Goal: Check status: Check status

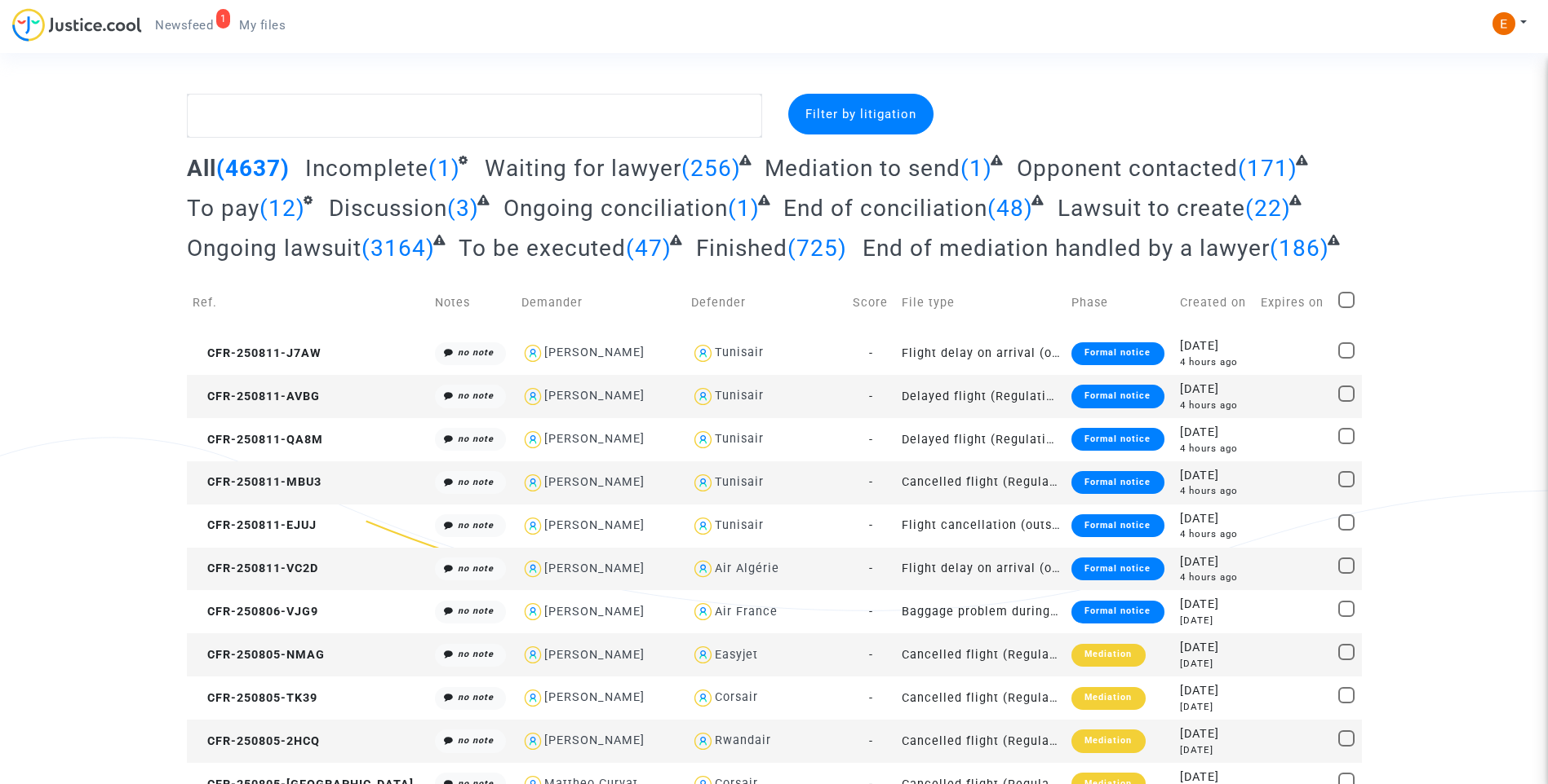
drag, startPoint x: 194, startPoint y: 29, endPoint x: 548, endPoint y: 70, distance: 356.4
click at [194, 29] on span "Newsfeed" at bounding box center [184, 25] width 58 height 15
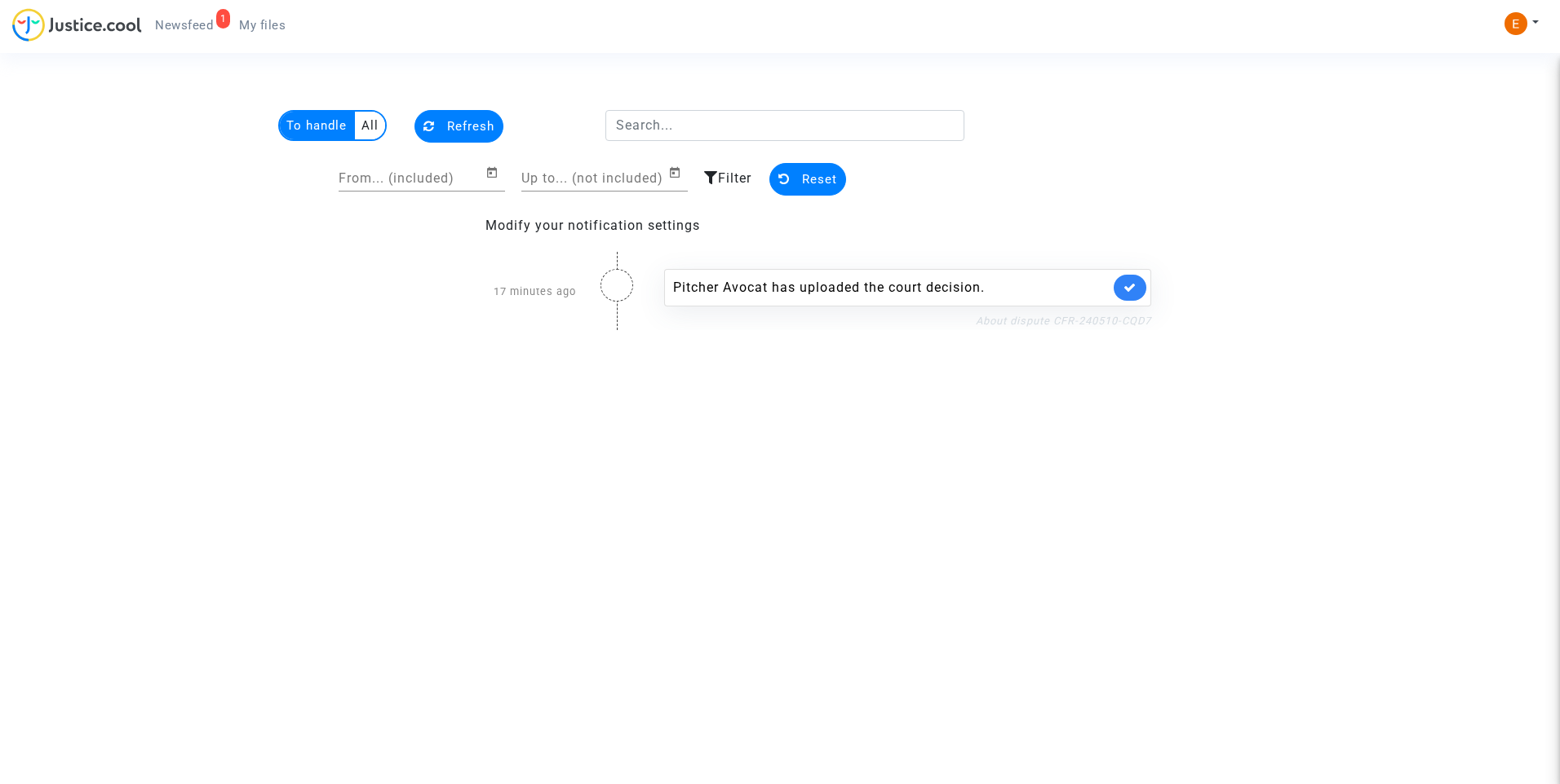
click at [1120, 318] on link "About dispute CFR-240510-CQD7" at bounding box center [1062, 320] width 175 height 12
click at [1130, 283] on icon at bounding box center [1130, 288] width 13 height 12
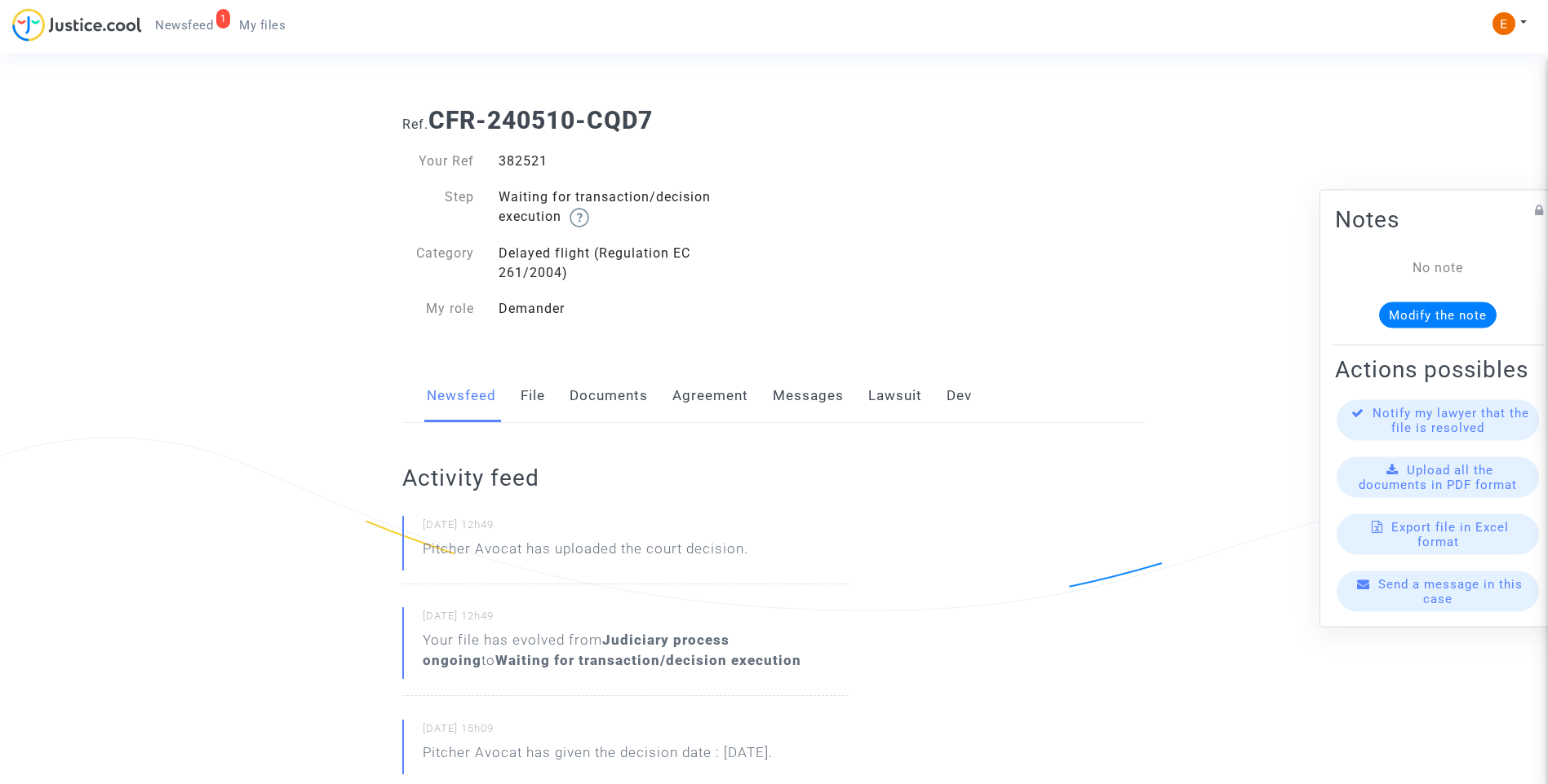
click at [533, 166] on div "382521" at bounding box center [630, 161] width 288 height 20
copy div "382521"
click at [536, 398] on link "File" at bounding box center [532, 396] width 25 height 53
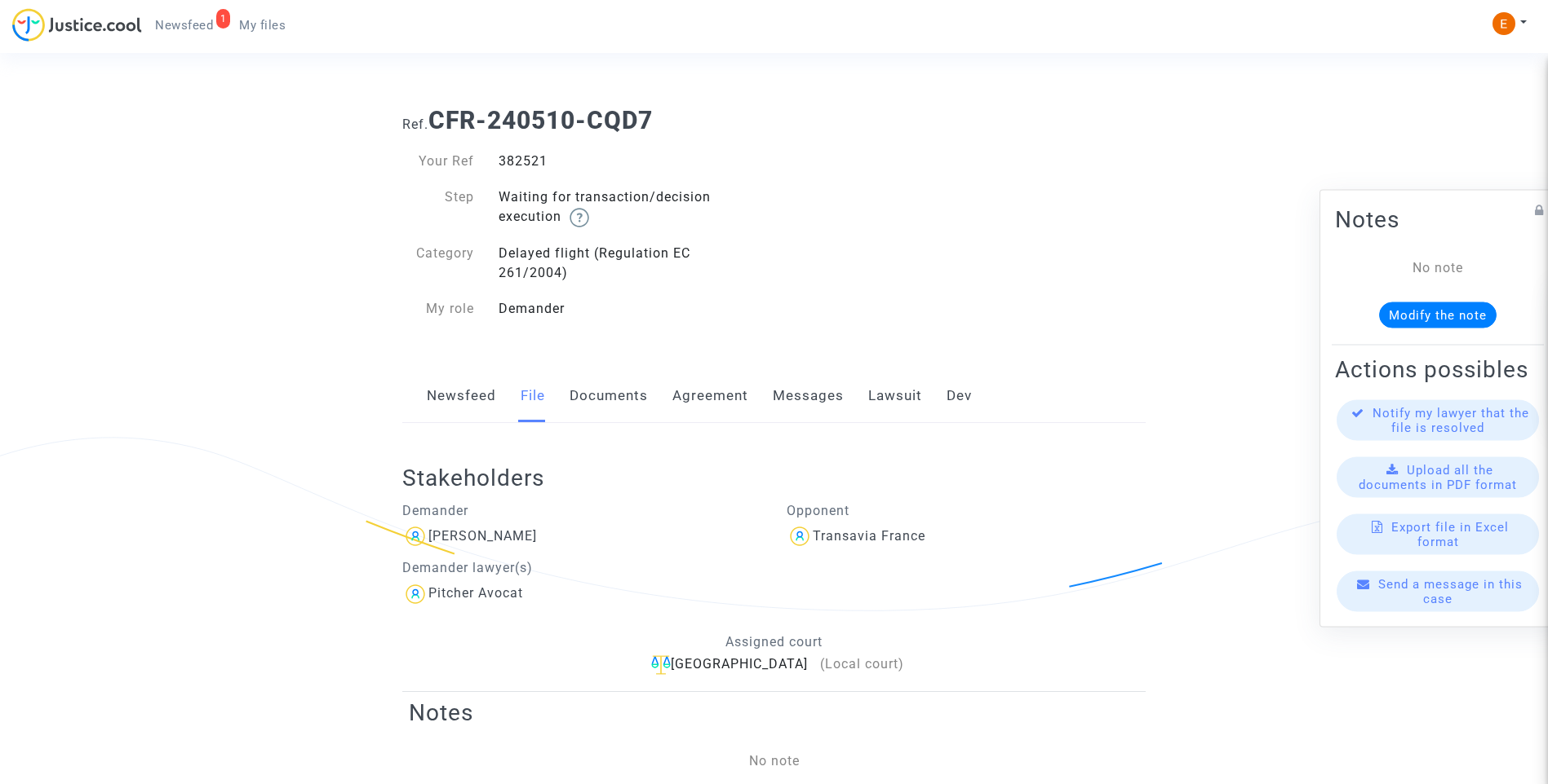
click at [901, 393] on link "Lawsuit" at bounding box center [895, 396] width 53 height 53
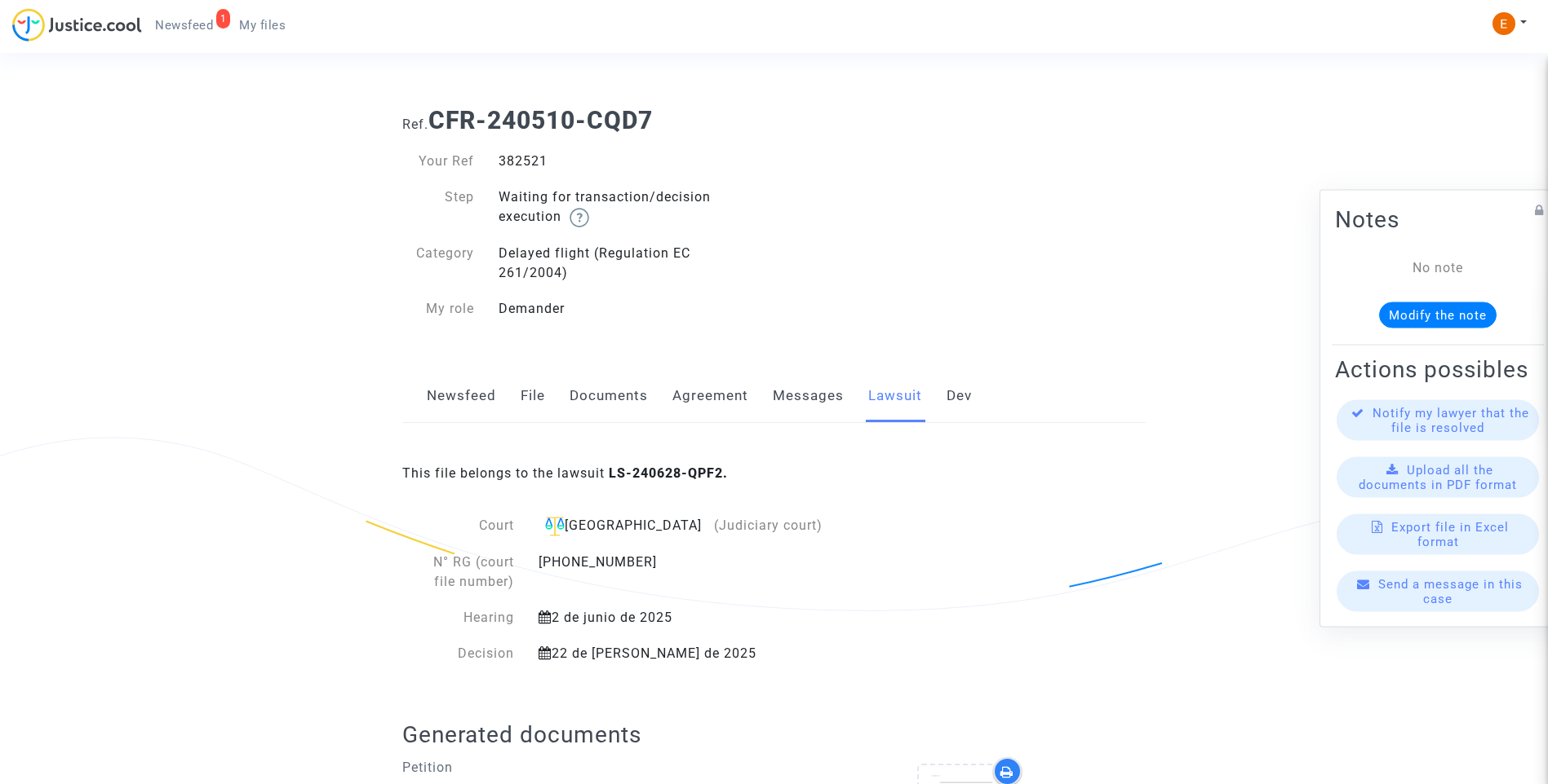
click at [816, 401] on link "Messages" at bounding box center [808, 396] width 71 height 53
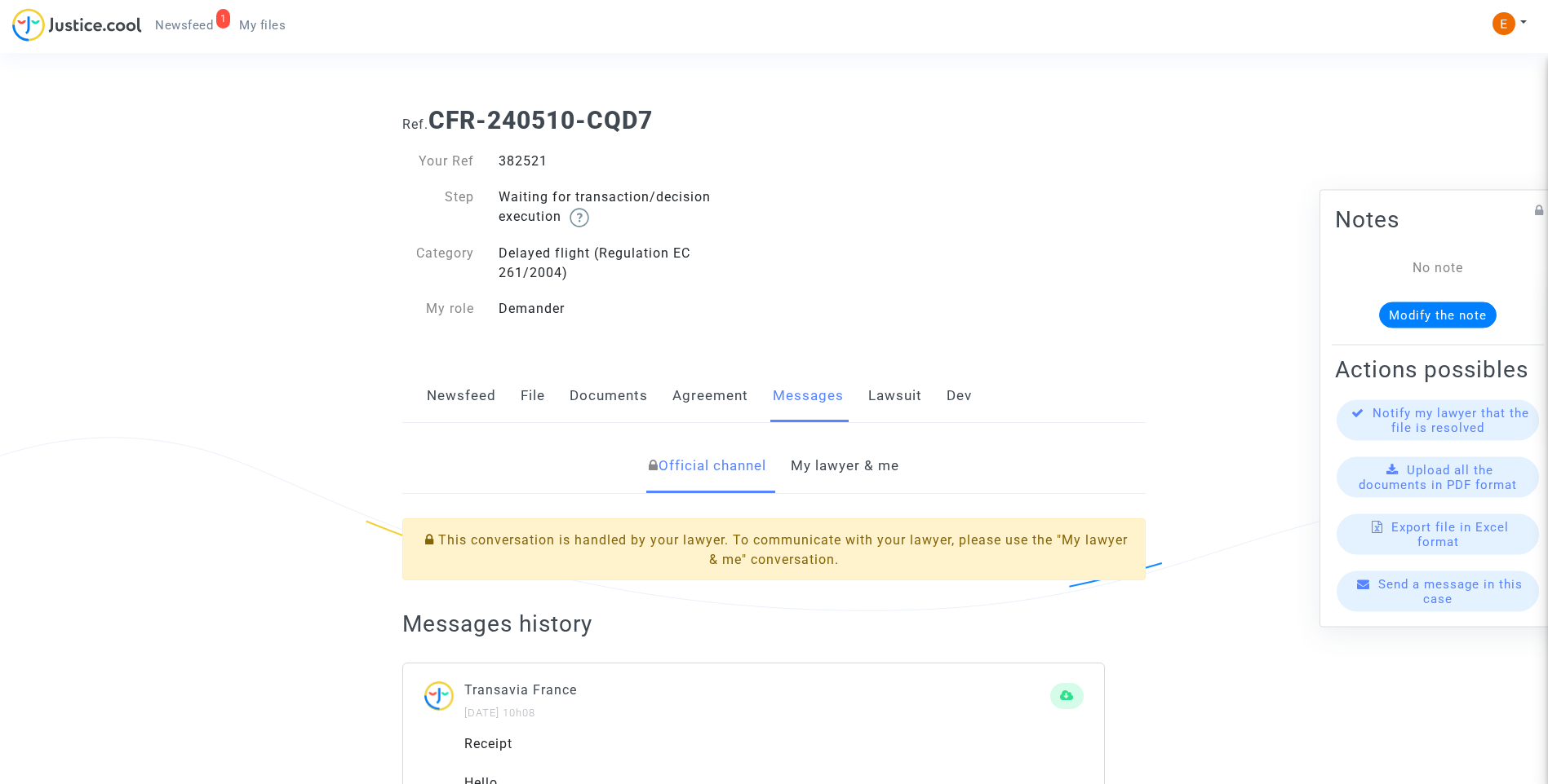
click at [877, 402] on link "Lawsuit" at bounding box center [895, 396] width 53 height 53
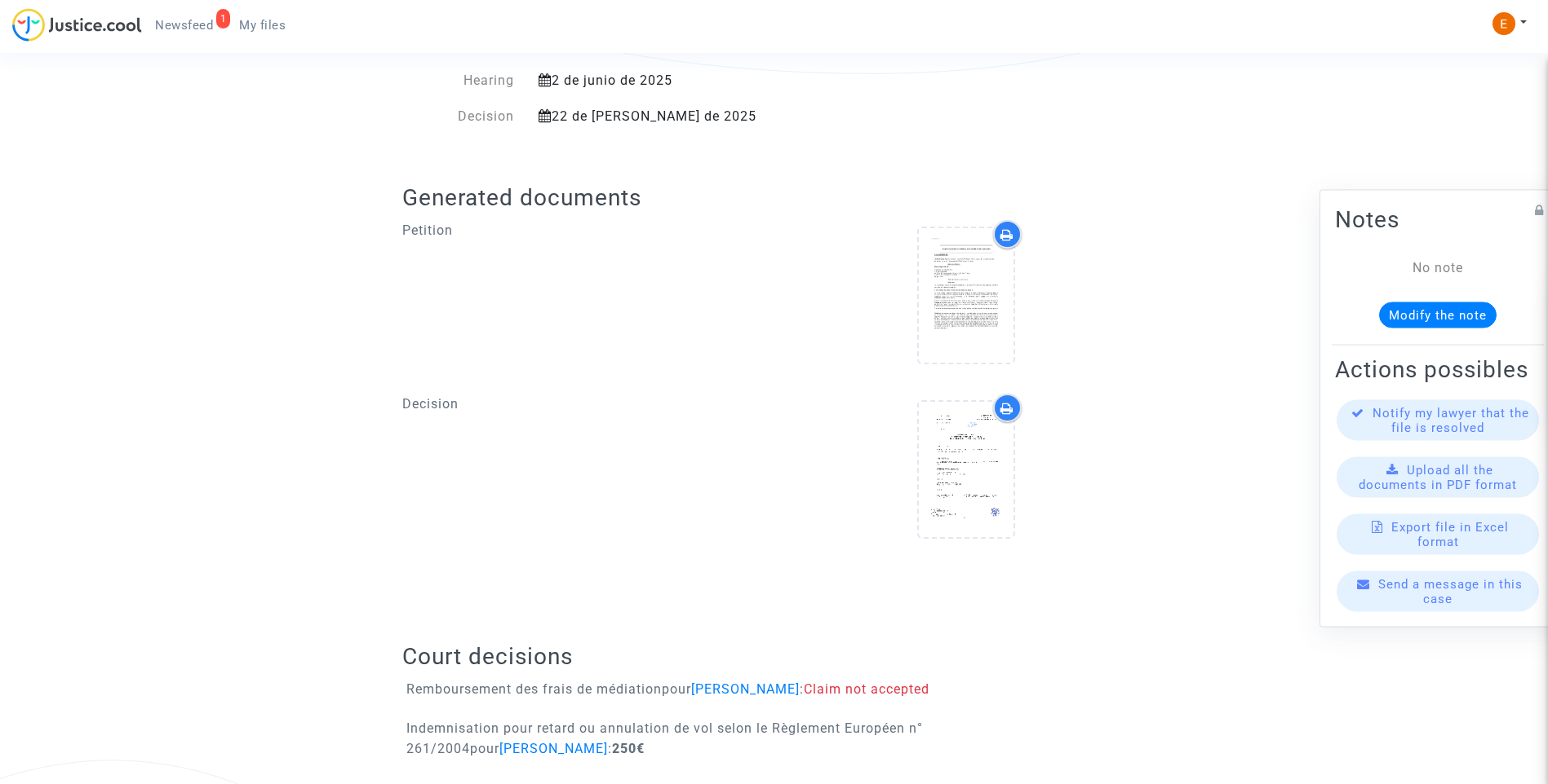
scroll to position [565, 0]
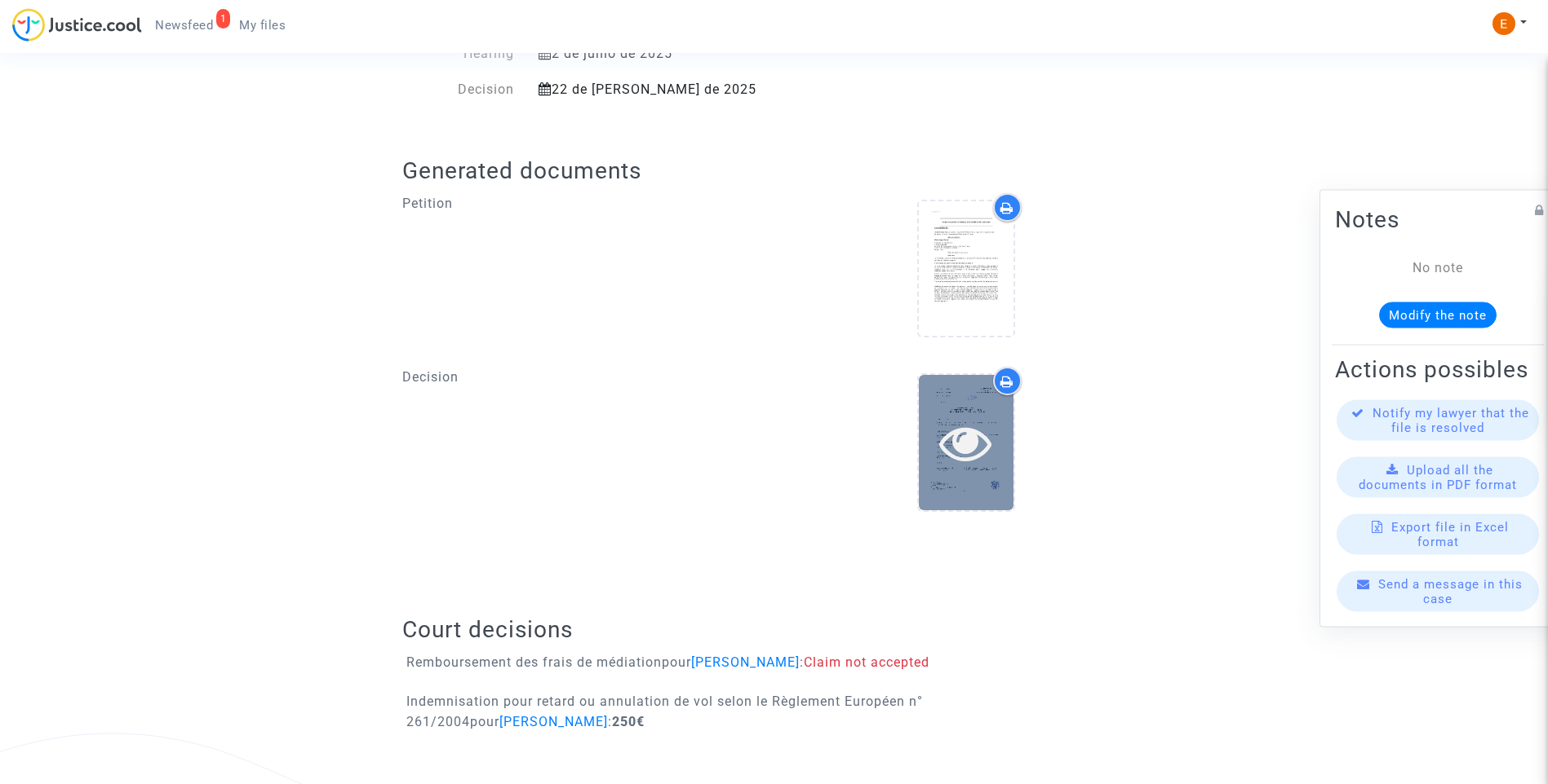
click at [982, 443] on icon at bounding box center [965, 442] width 53 height 52
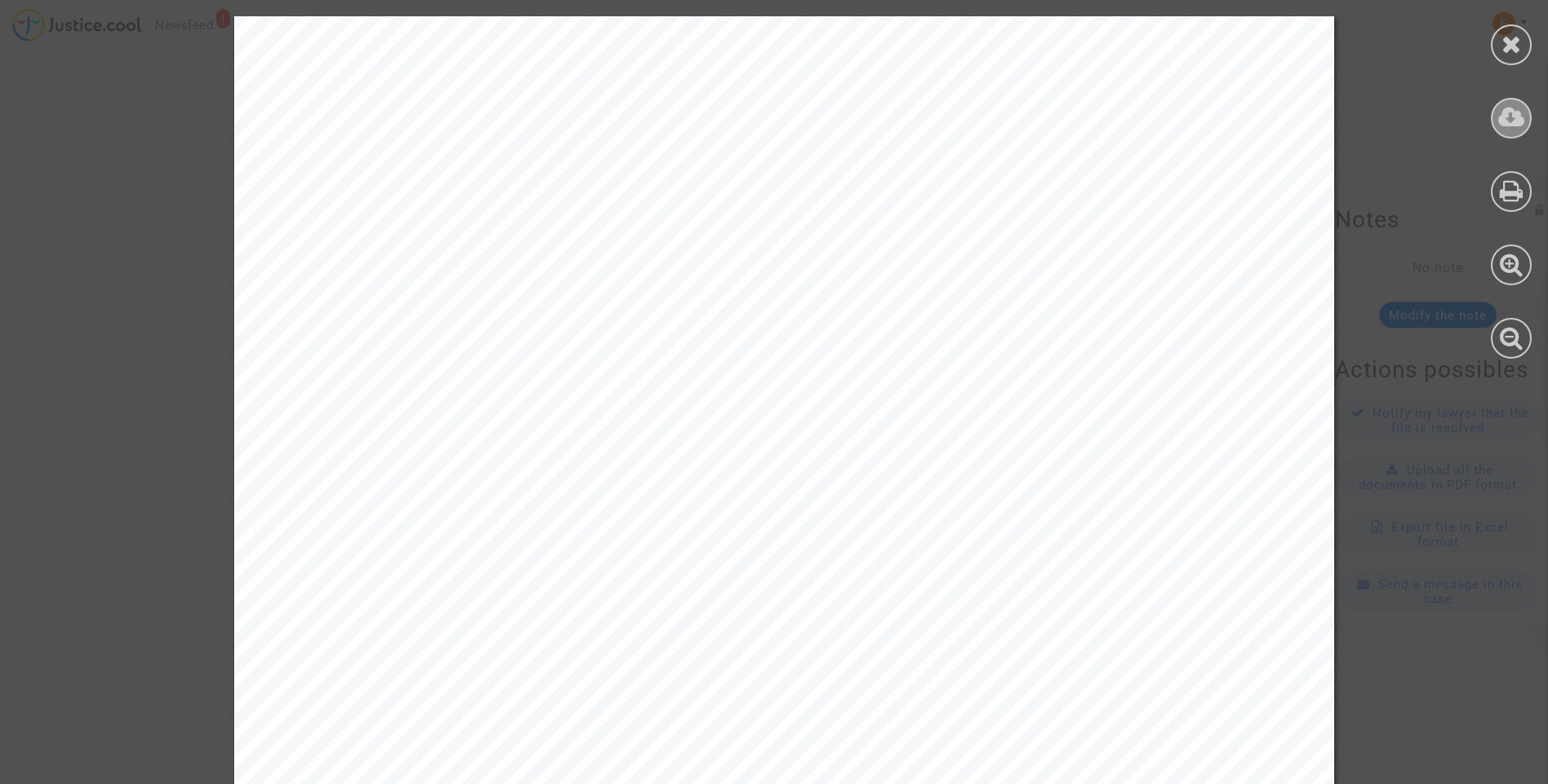
click at [1519, 119] on icon at bounding box center [1510, 117] width 27 height 25
click at [1507, 34] on icon at bounding box center [1511, 44] width 21 height 25
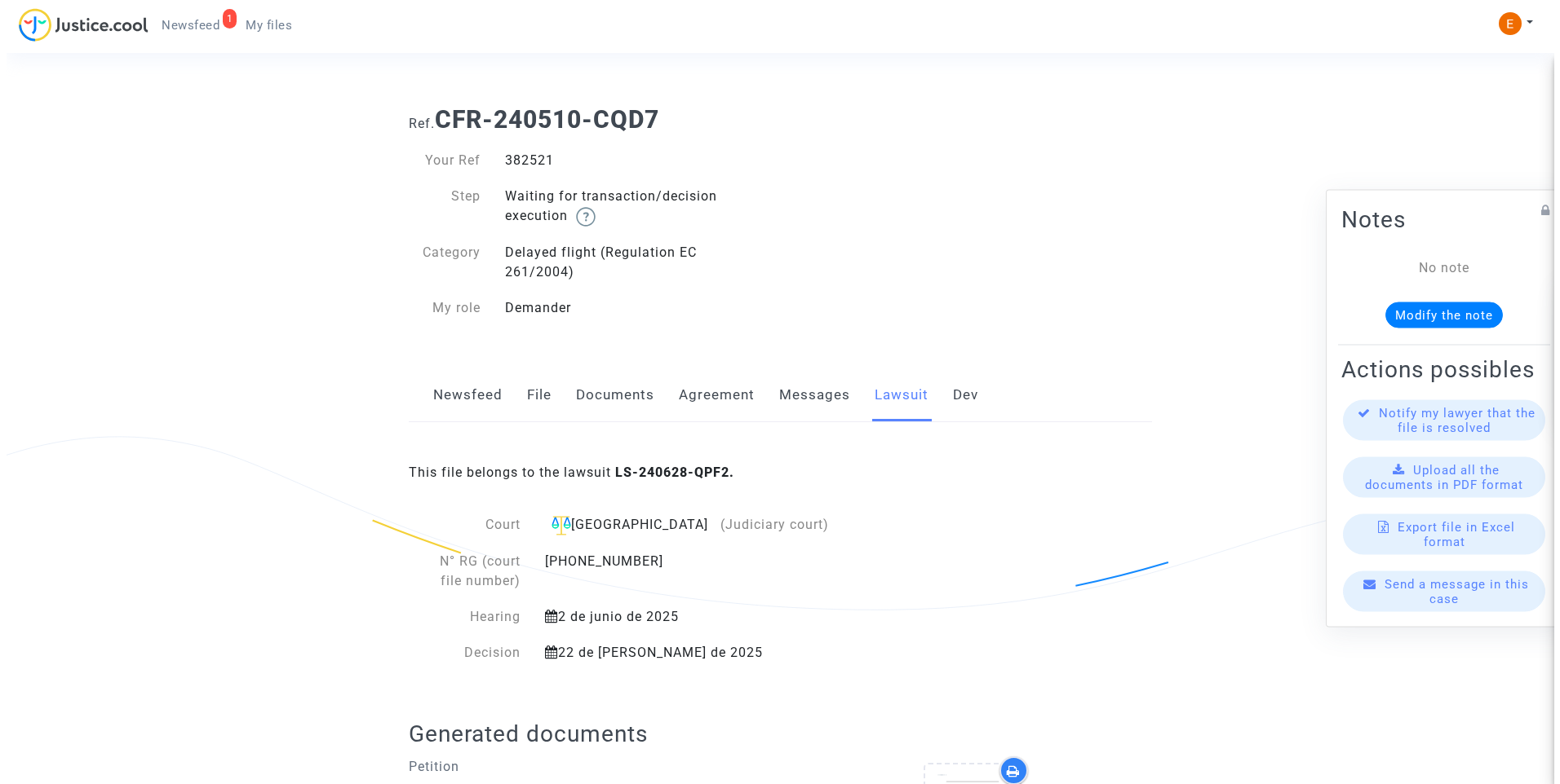
scroll to position [0, 0]
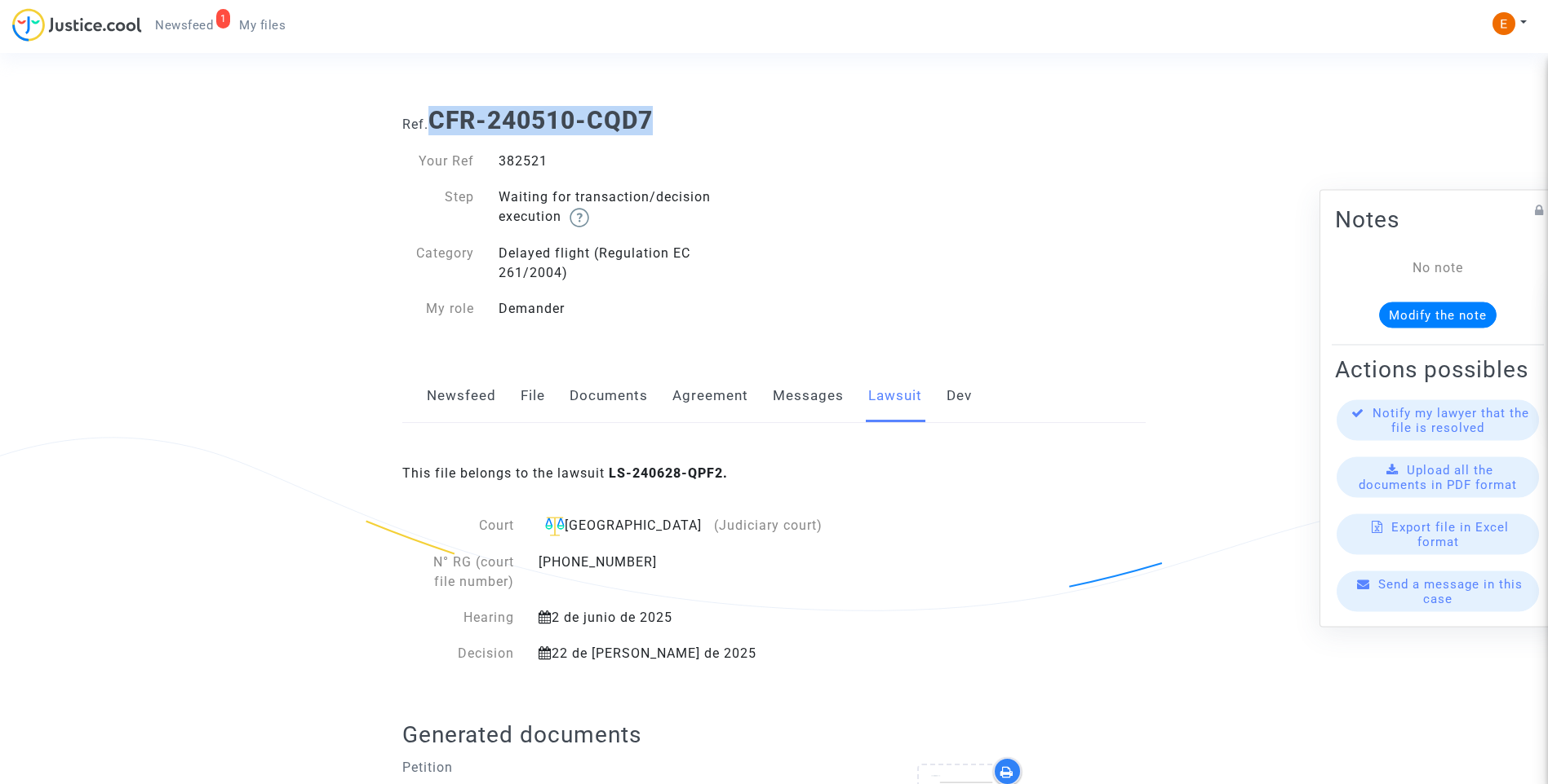
drag, startPoint x: 438, startPoint y: 119, endPoint x: 705, endPoint y: 119, distance: 267.0
click at [705, 119] on h1 "Ref. CFR-240510-CQD7" at bounding box center [774, 121] width 743 height 30
drag, startPoint x: 705, startPoint y: 119, endPoint x: 617, endPoint y: 113, distance: 88.2
copy b "CFR-240510-CQD7"
click at [250, 26] on span "My files" at bounding box center [262, 25] width 46 height 15
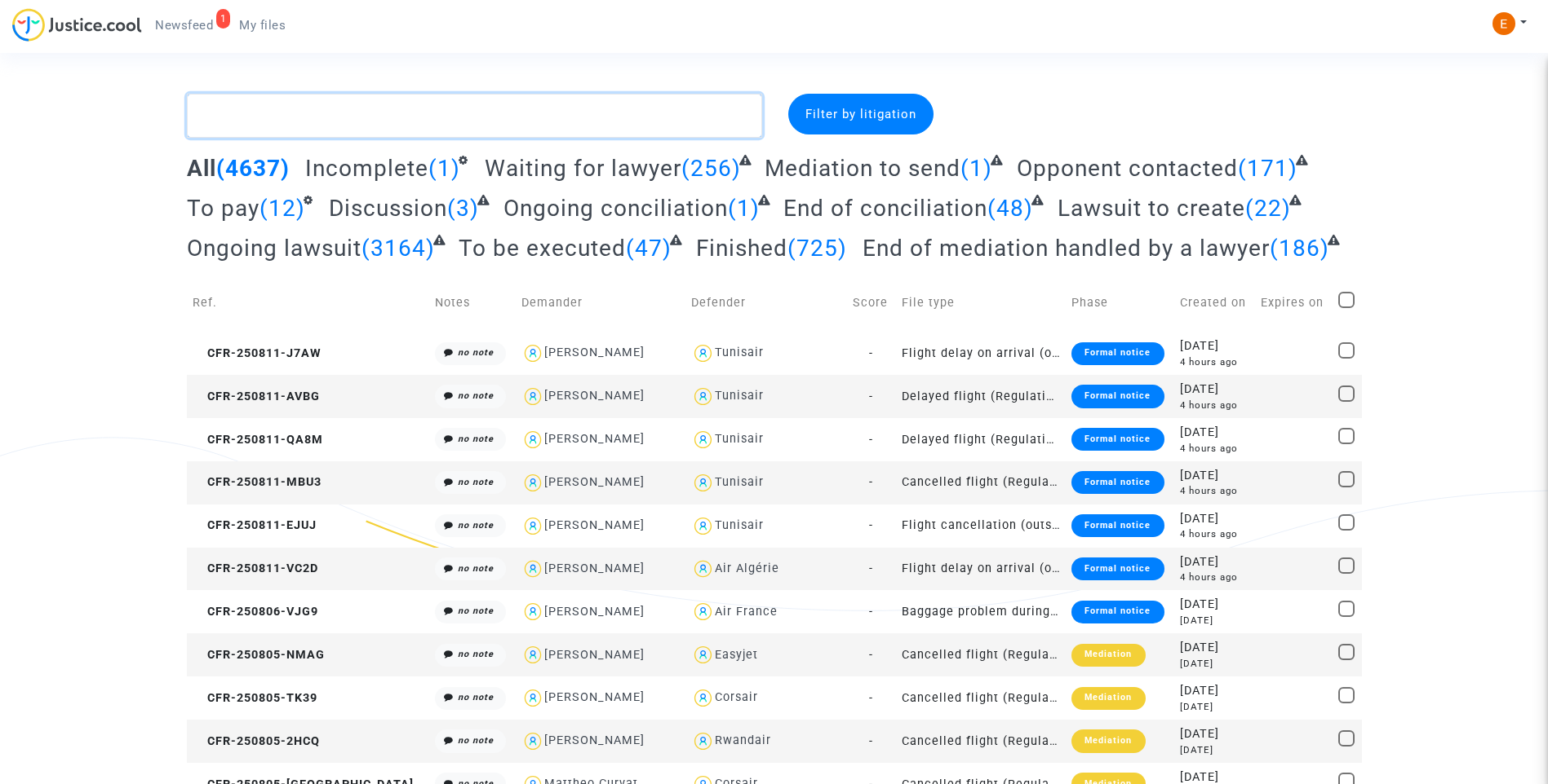
paste textarea "CFR-240510-CQD7"
type textarea "CFR-240510-CQD7"
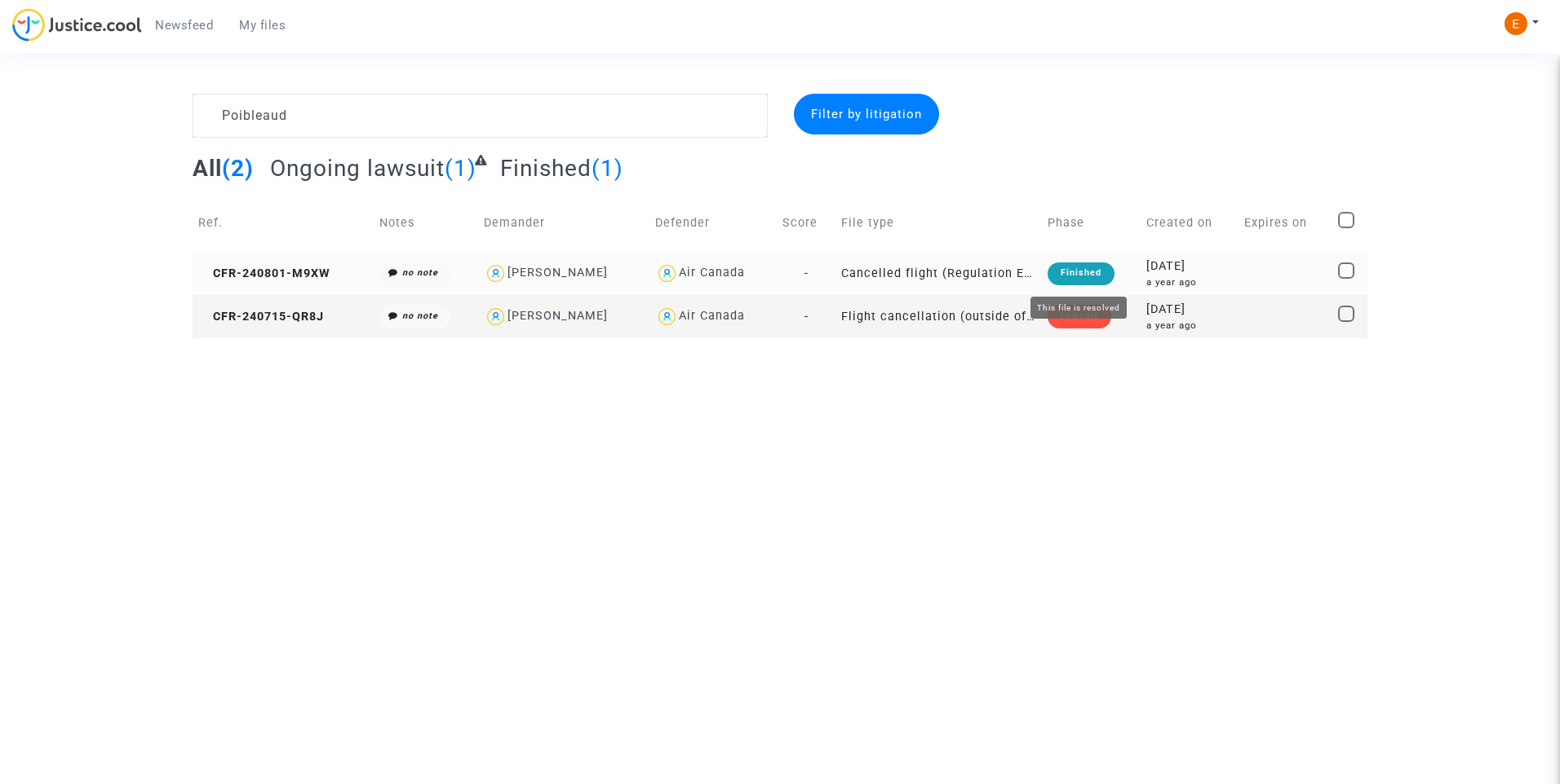
type textarea "Poibleaud"
click at [1082, 277] on div "Finished" at bounding box center [1081, 274] width 67 height 23
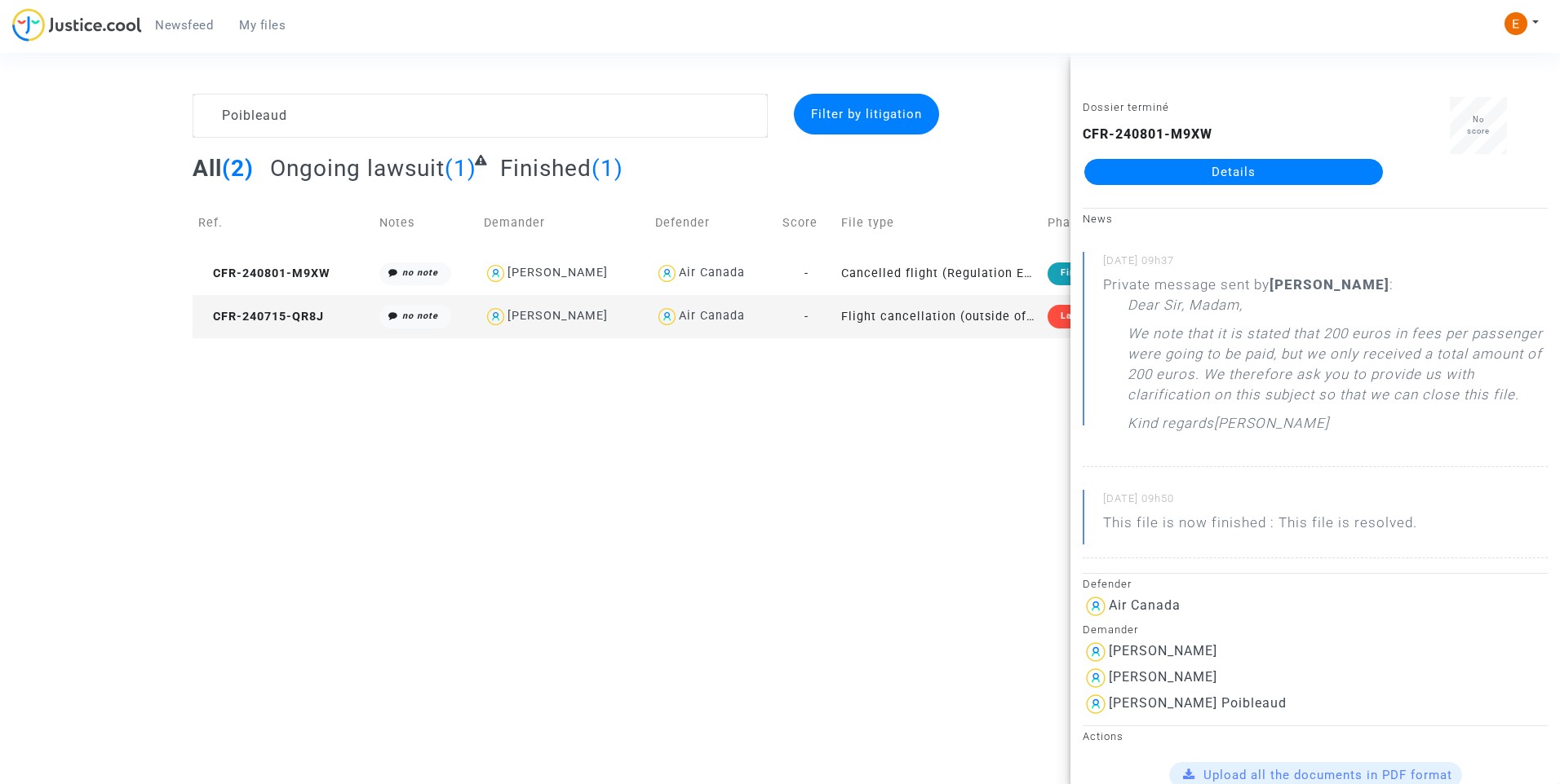
click at [1249, 181] on link "Details" at bounding box center [1234, 172] width 299 height 26
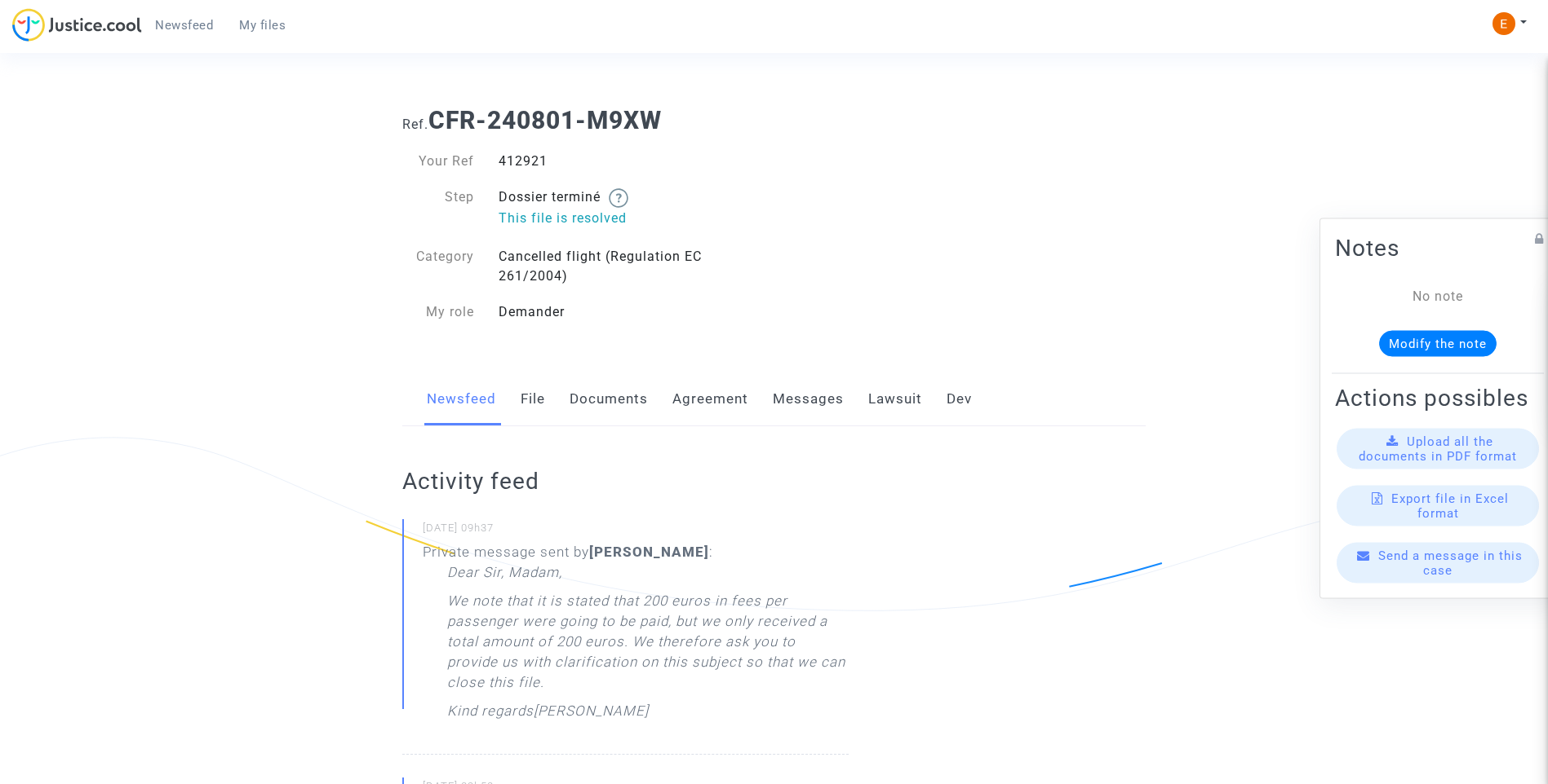
click at [797, 403] on link "Messages" at bounding box center [808, 399] width 71 height 53
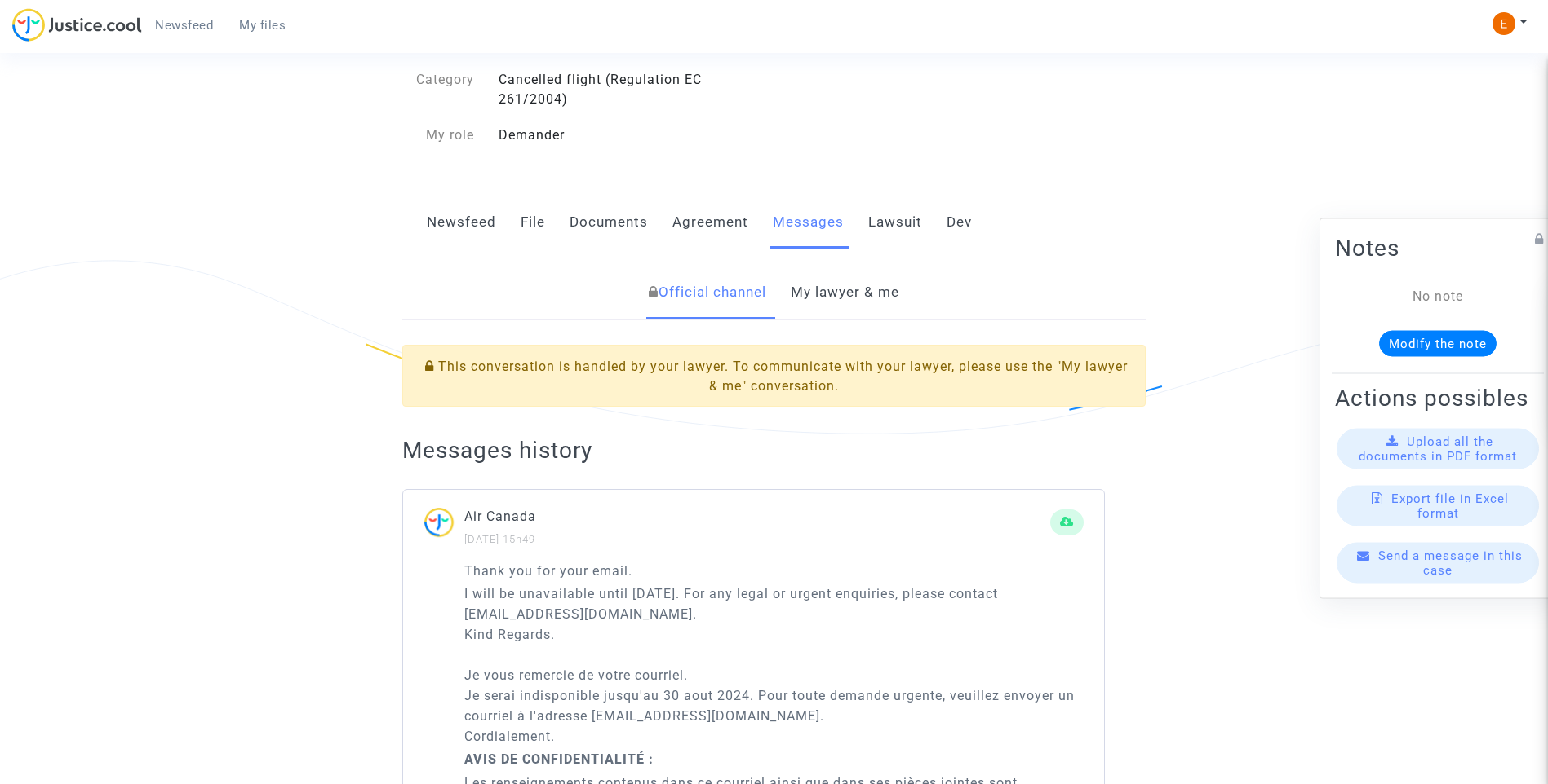
scroll to position [163, 0]
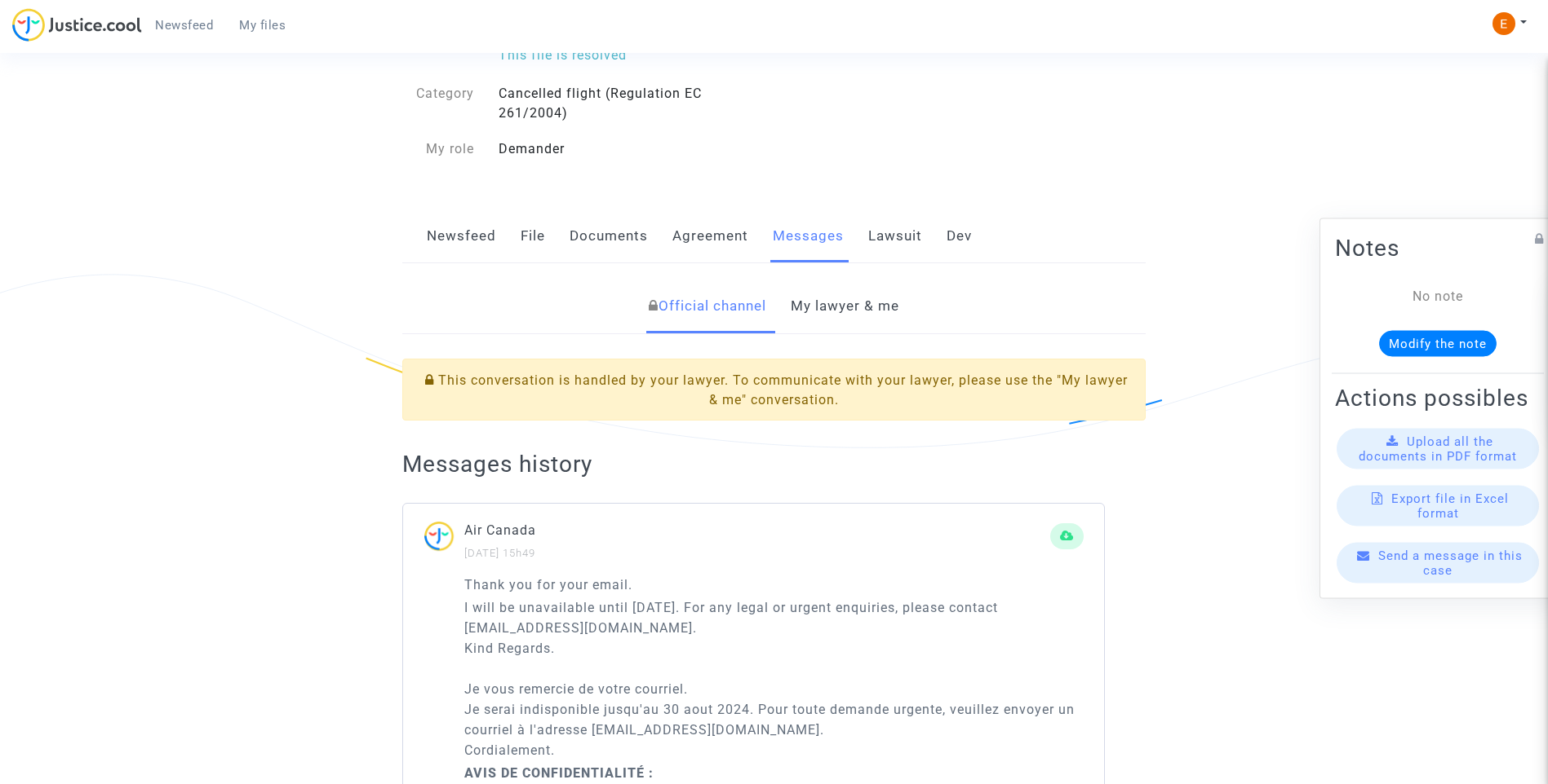
click at [881, 301] on link "My lawyer & me" at bounding box center [845, 306] width 109 height 53
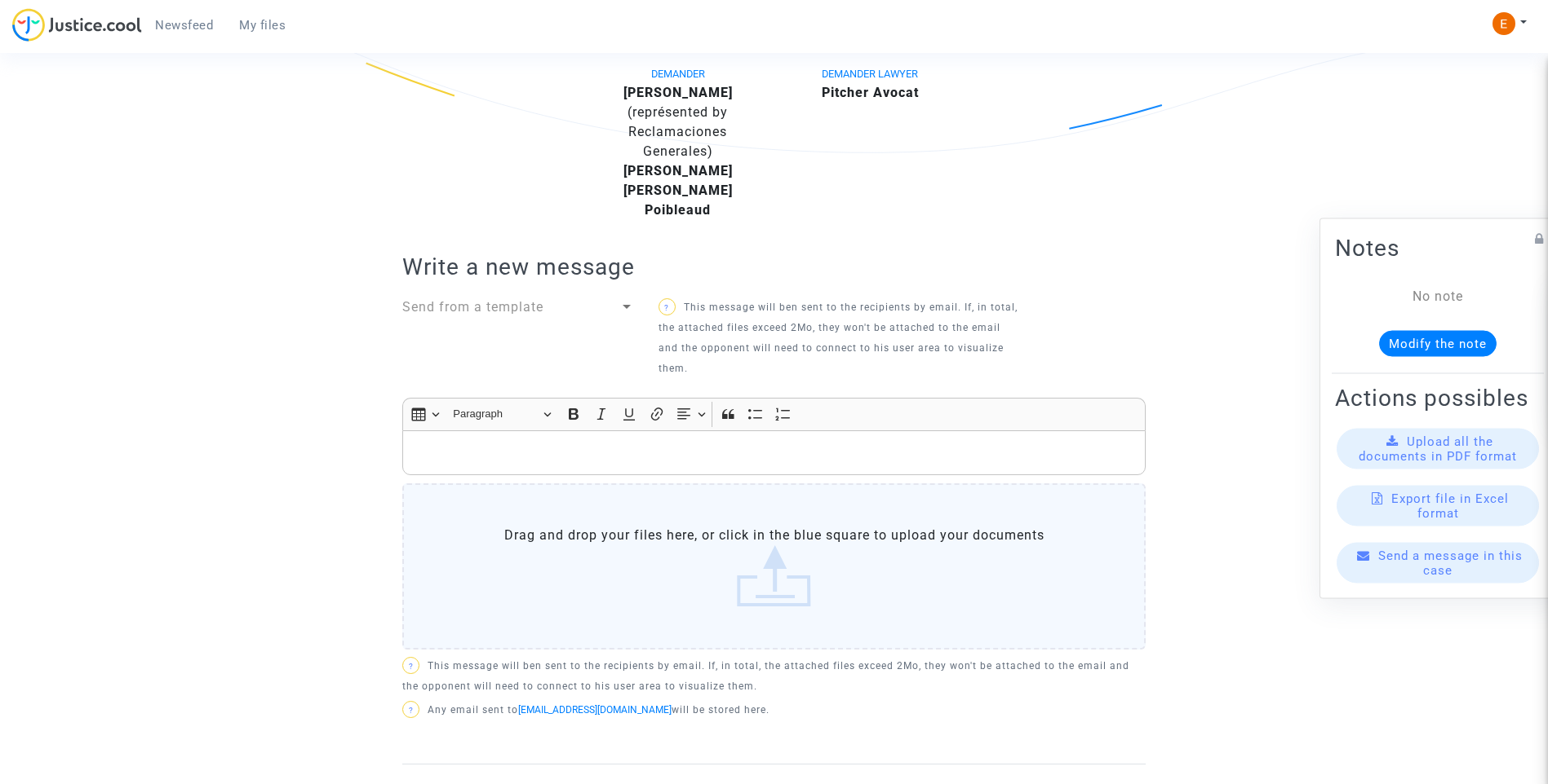
scroll to position [163, 0]
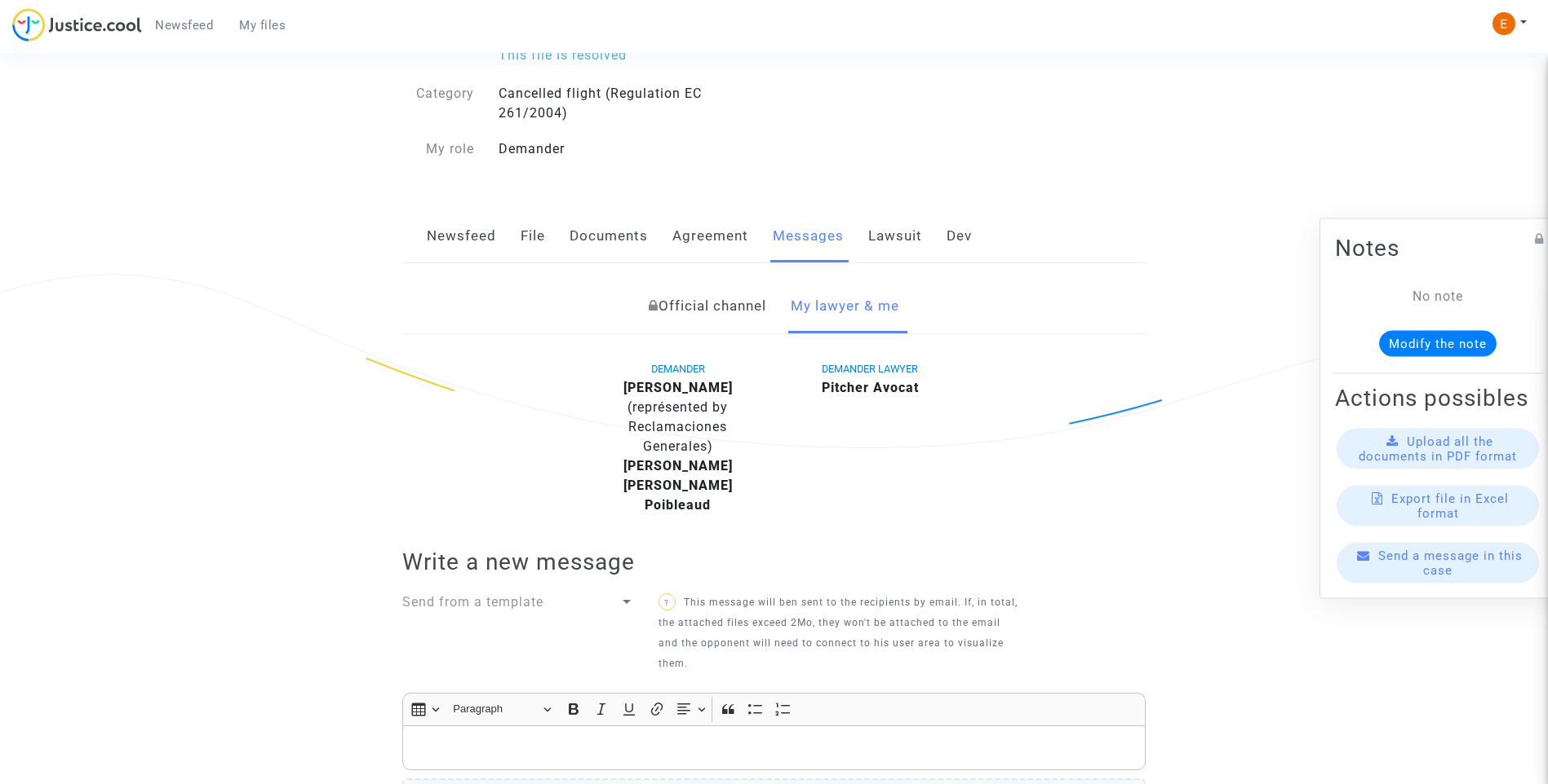
click at [901, 227] on link "Lawsuit" at bounding box center [895, 236] width 53 height 53
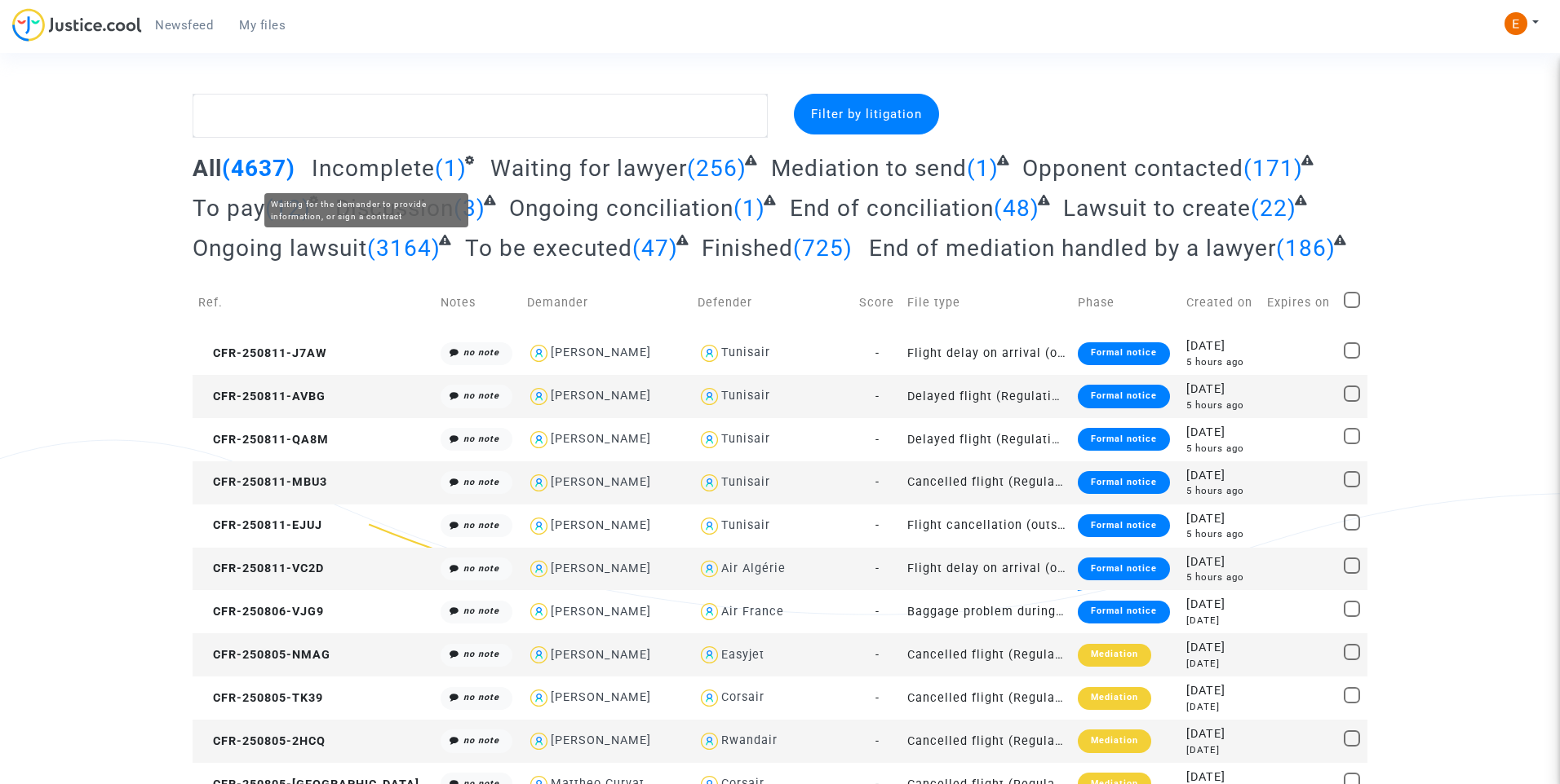
drag, startPoint x: 0, startPoint y: 0, endPoint x: 331, endPoint y: 150, distance: 363.4
click at [404, 170] on span "Incomplete" at bounding box center [373, 168] width 124 height 27
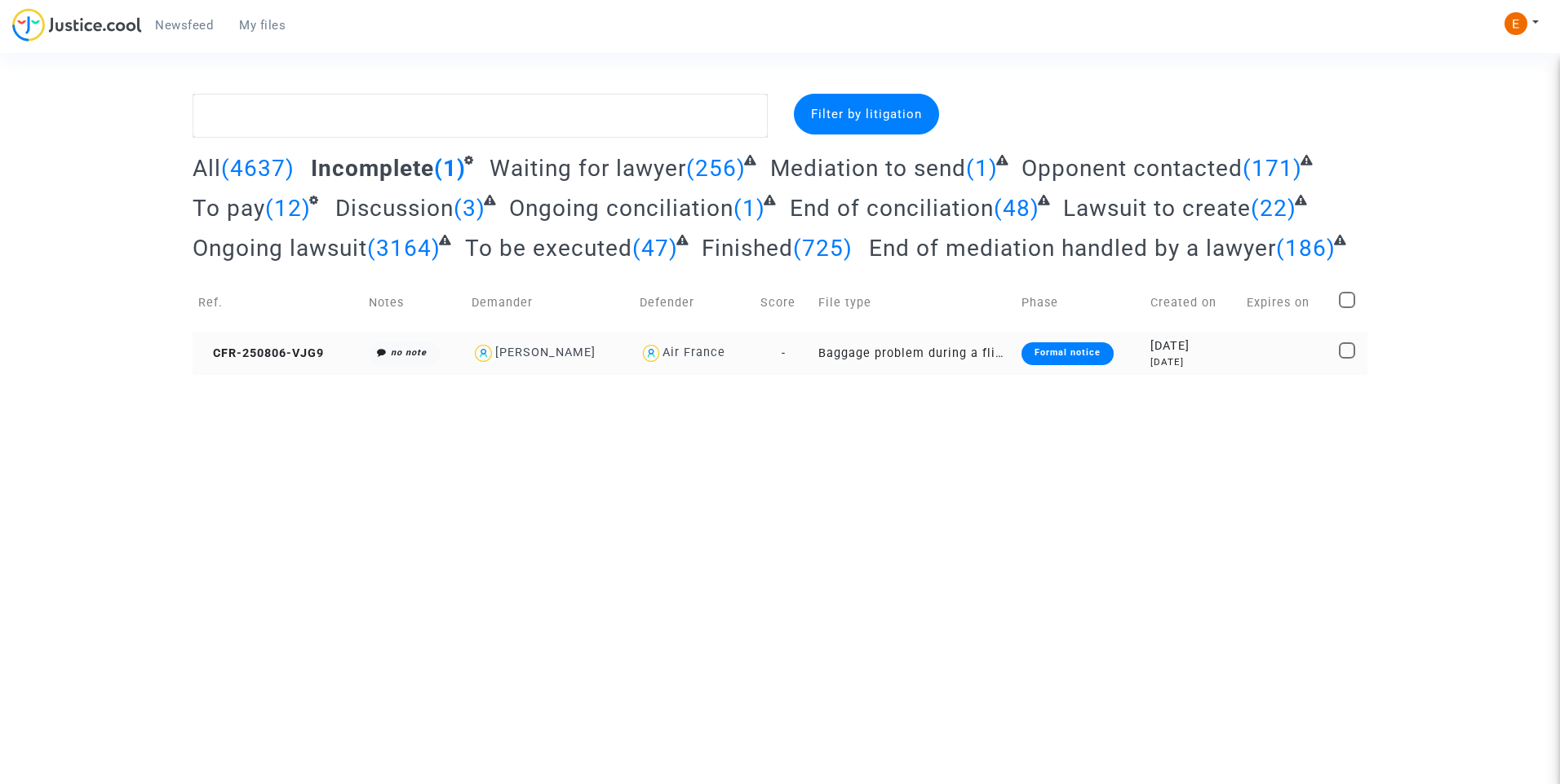
click at [1059, 365] on div "Formal notice" at bounding box center [1067, 353] width 92 height 23
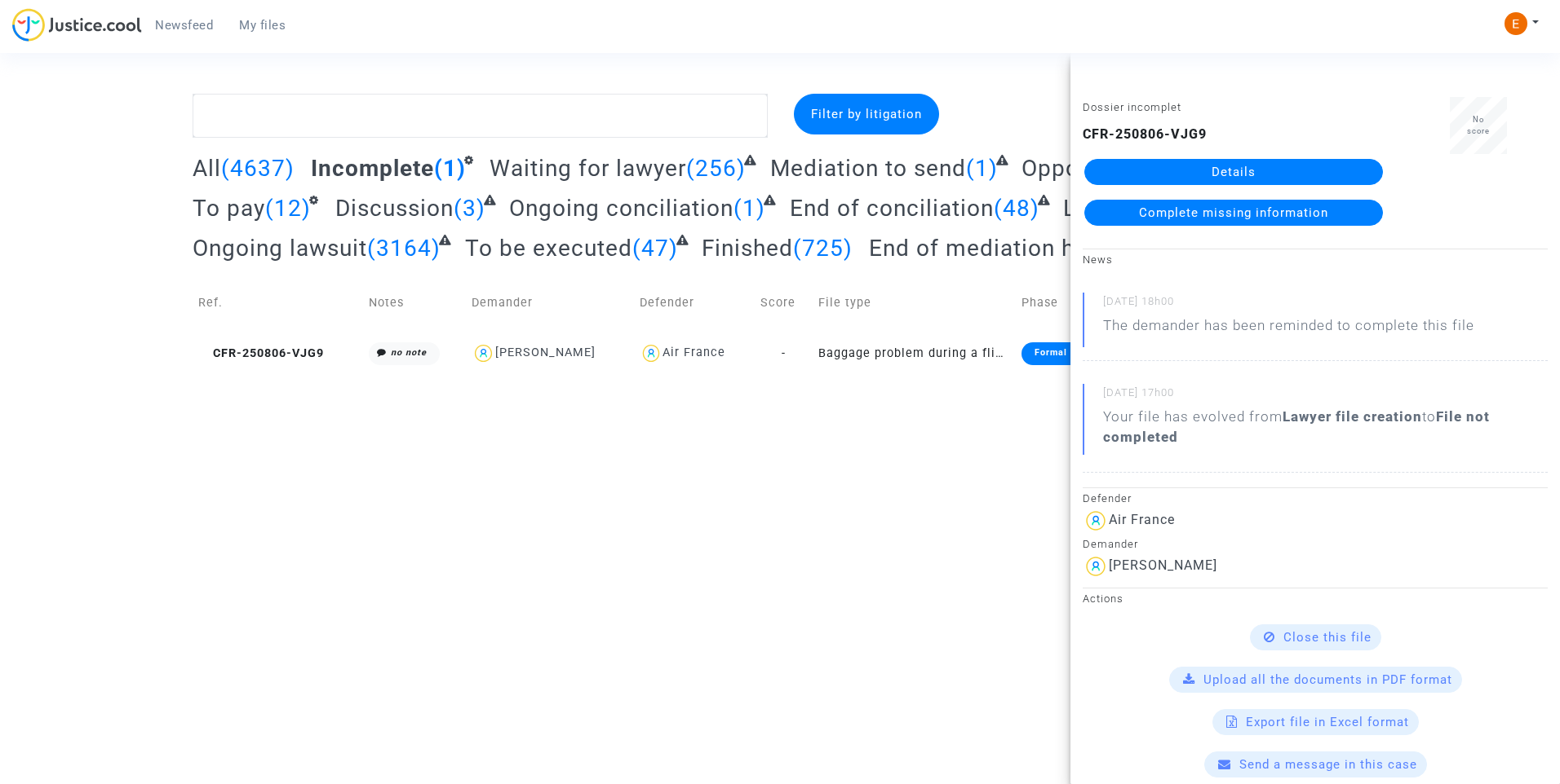
click at [1232, 179] on link "Details" at bounding box center [1234, 172] width 299 height 26
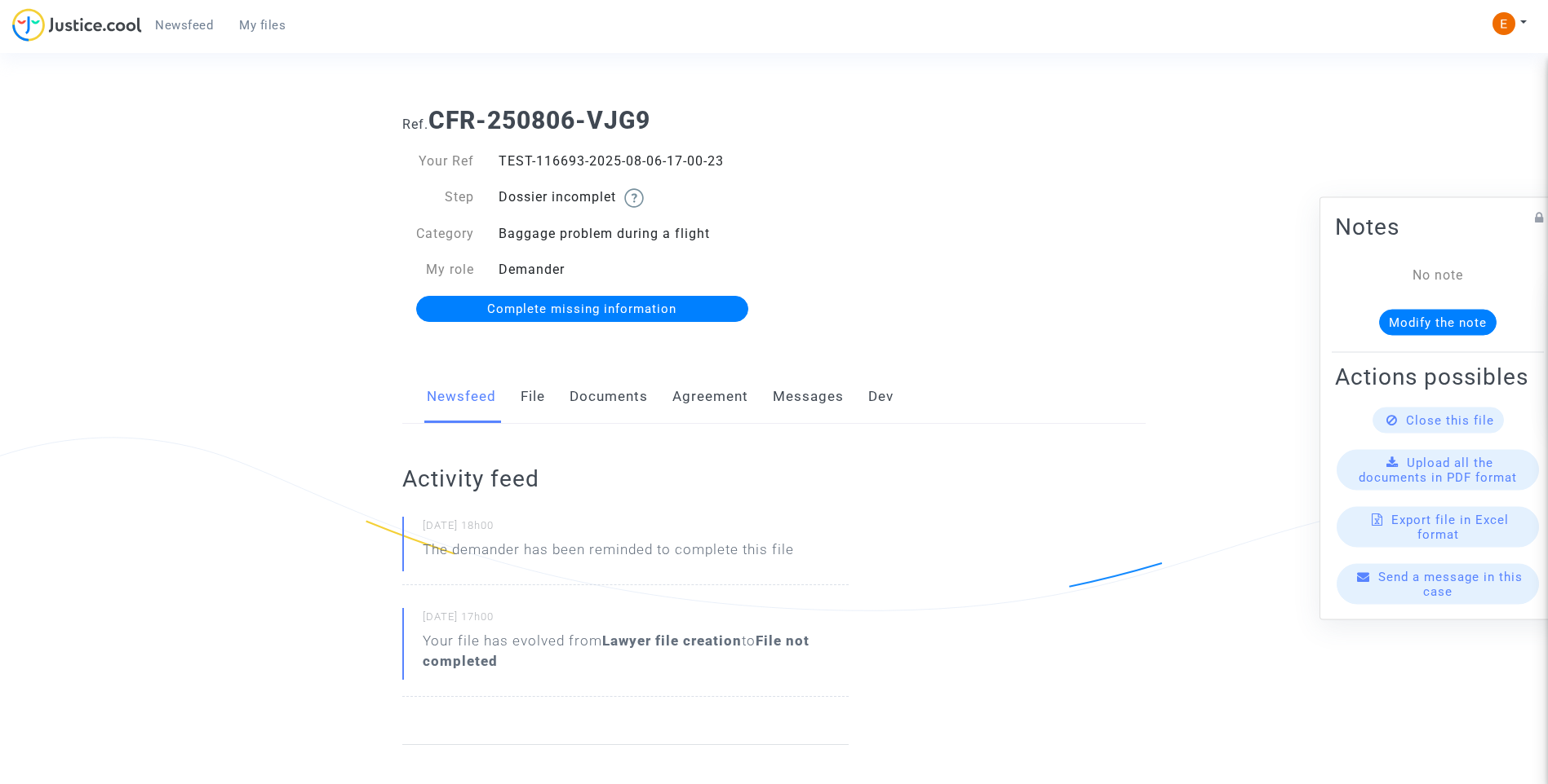
click at [623, 391] on link "Documents" at bounding box center [608, 396] width 78 height 53
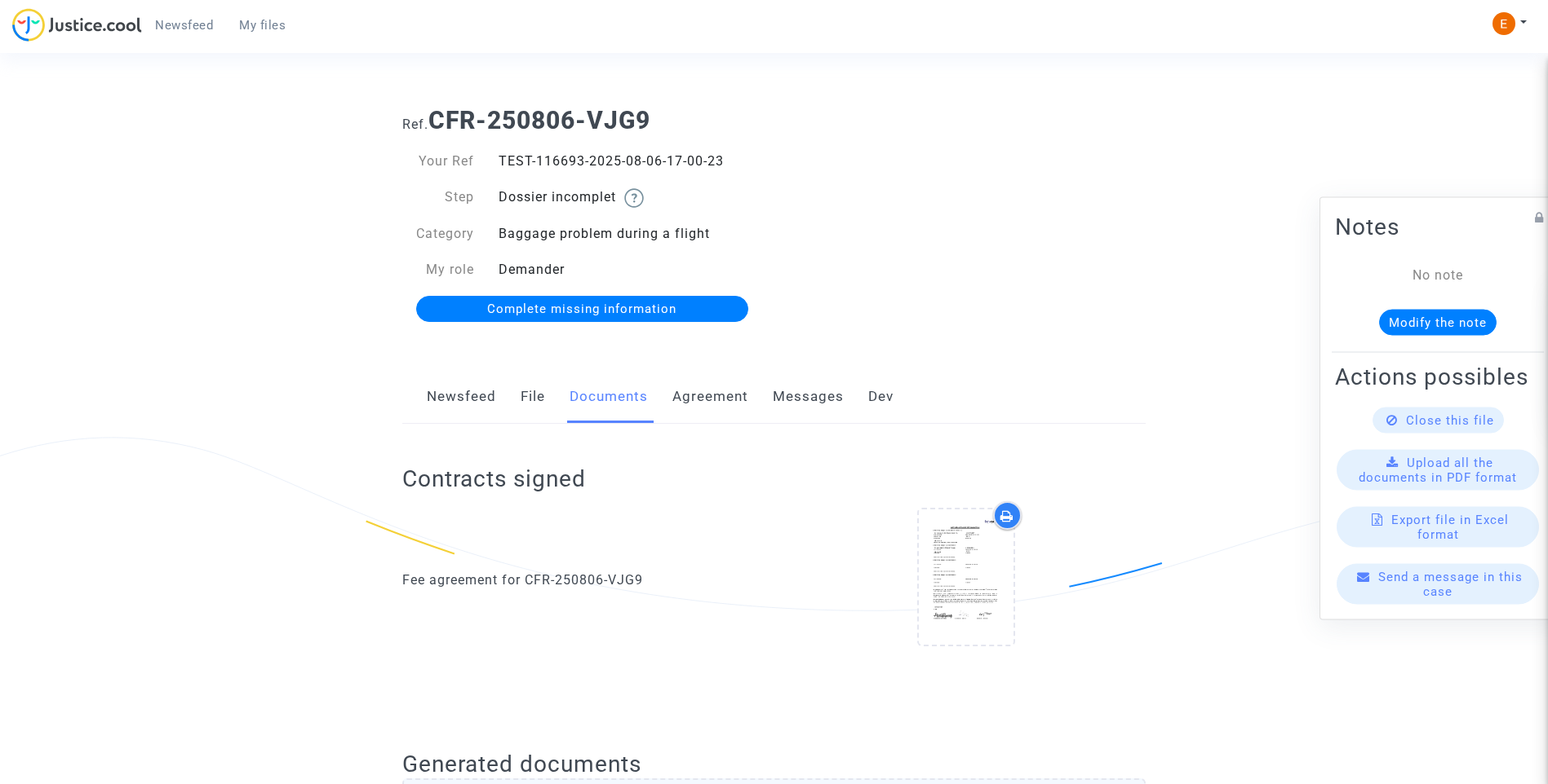
click at [811, 400] on link "Messages" at bounding box center [808, 396] width 71 height 53
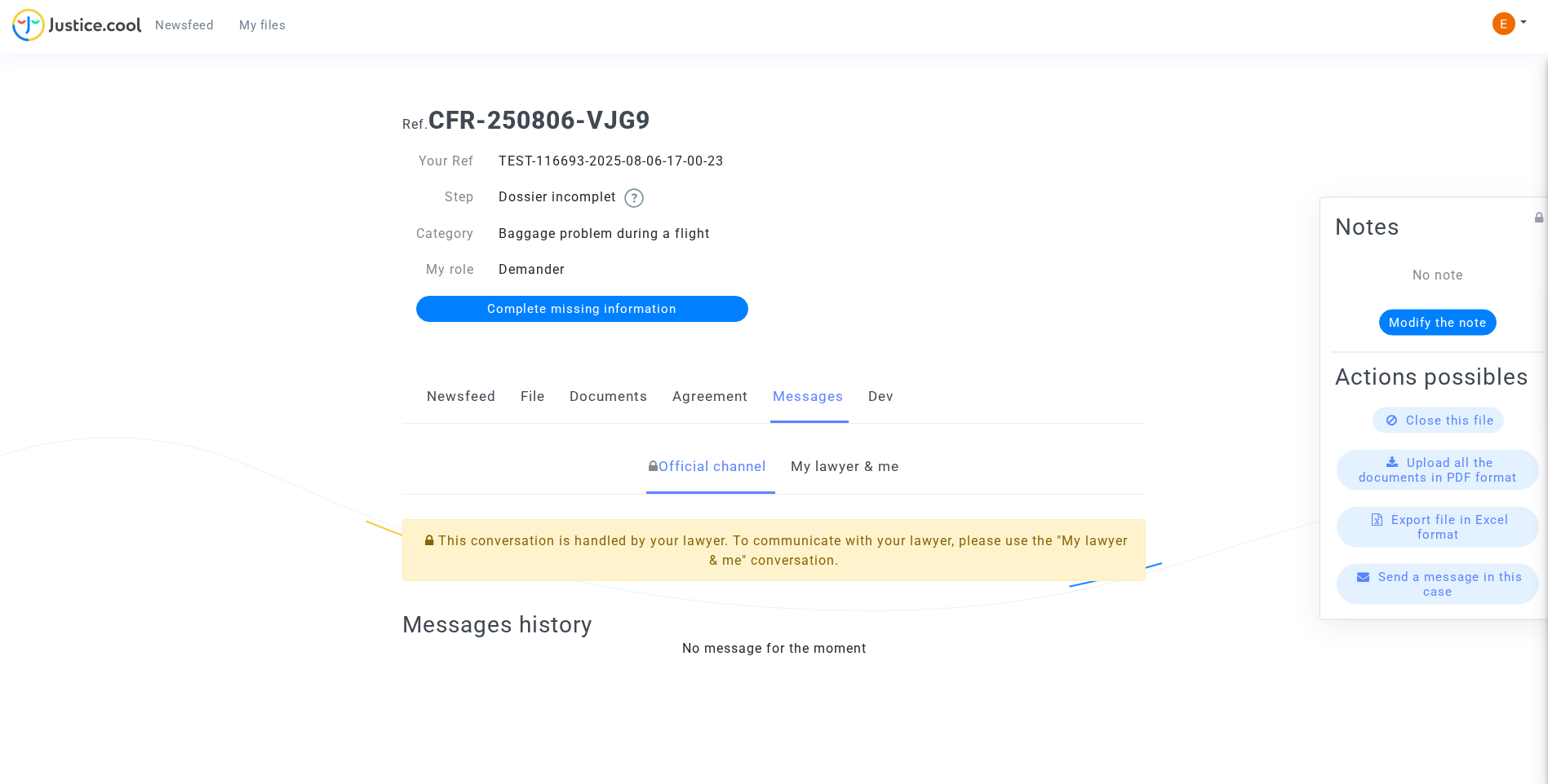
click at [891, 399] on link "Dev" at bounding box center [881, 396] width 26 height 53
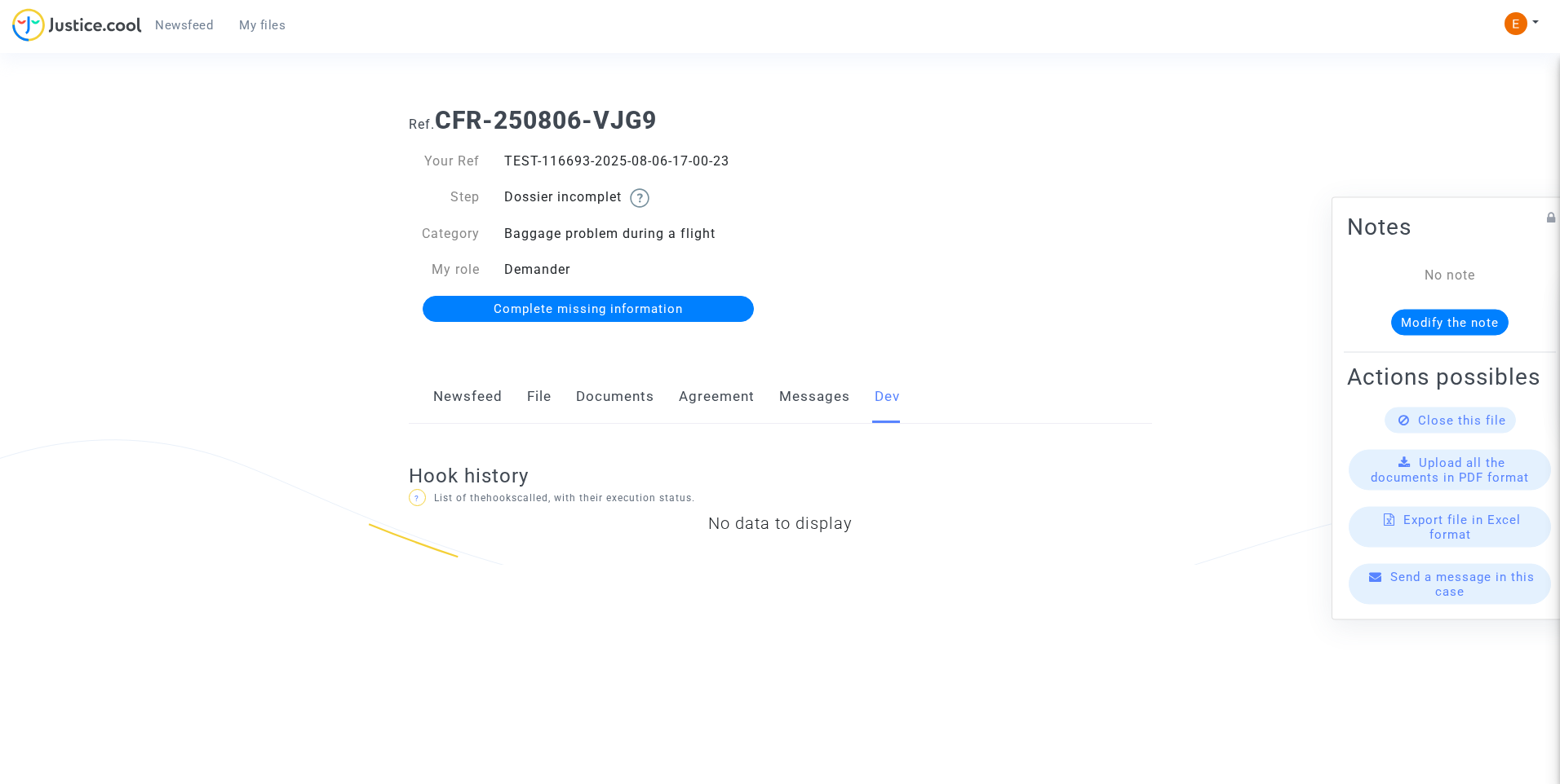
click at [609, 409] on link "Documents" at bounding box center [614, 396] width 78 height 53
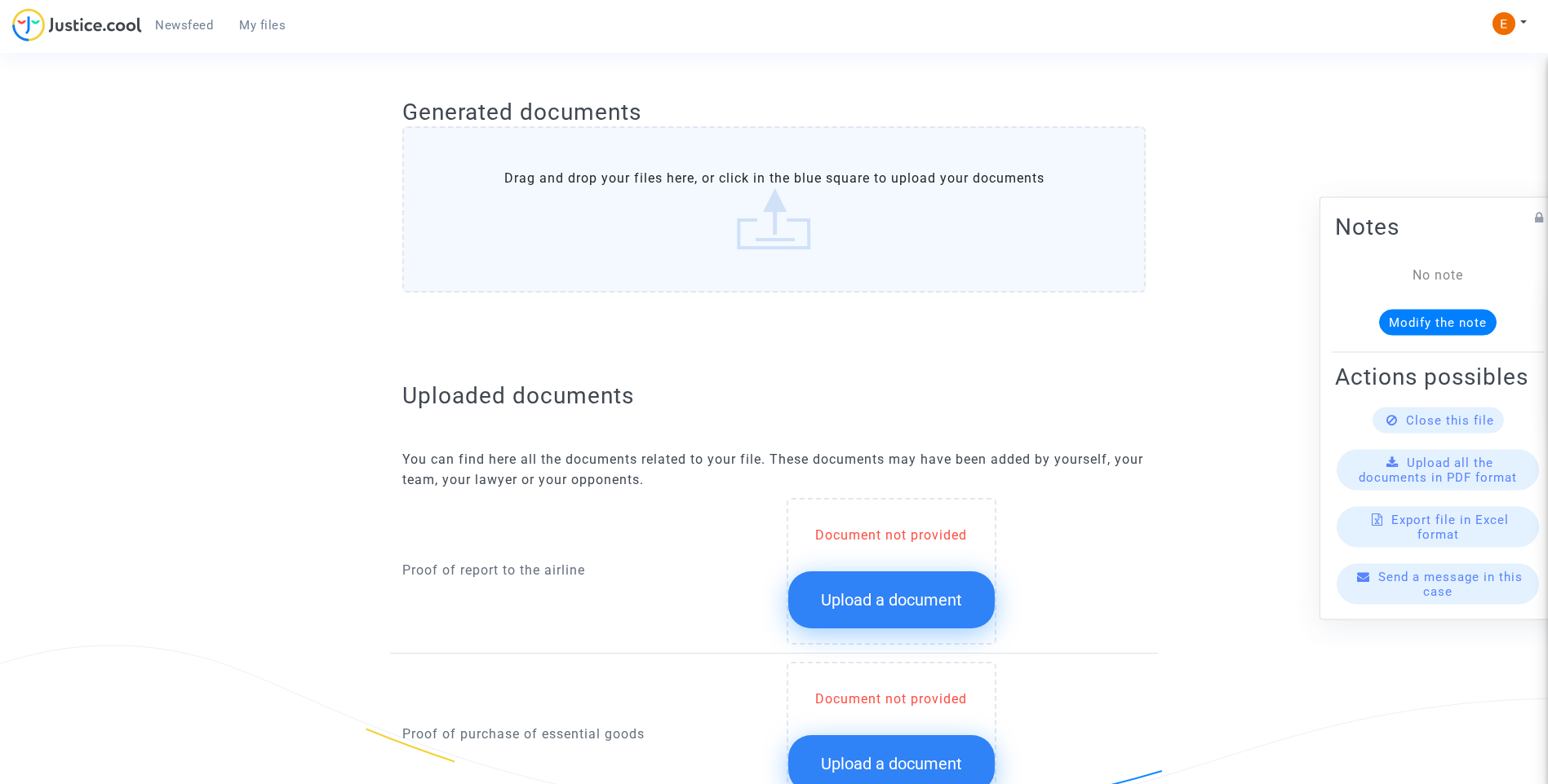
scroll to position [81, 0]
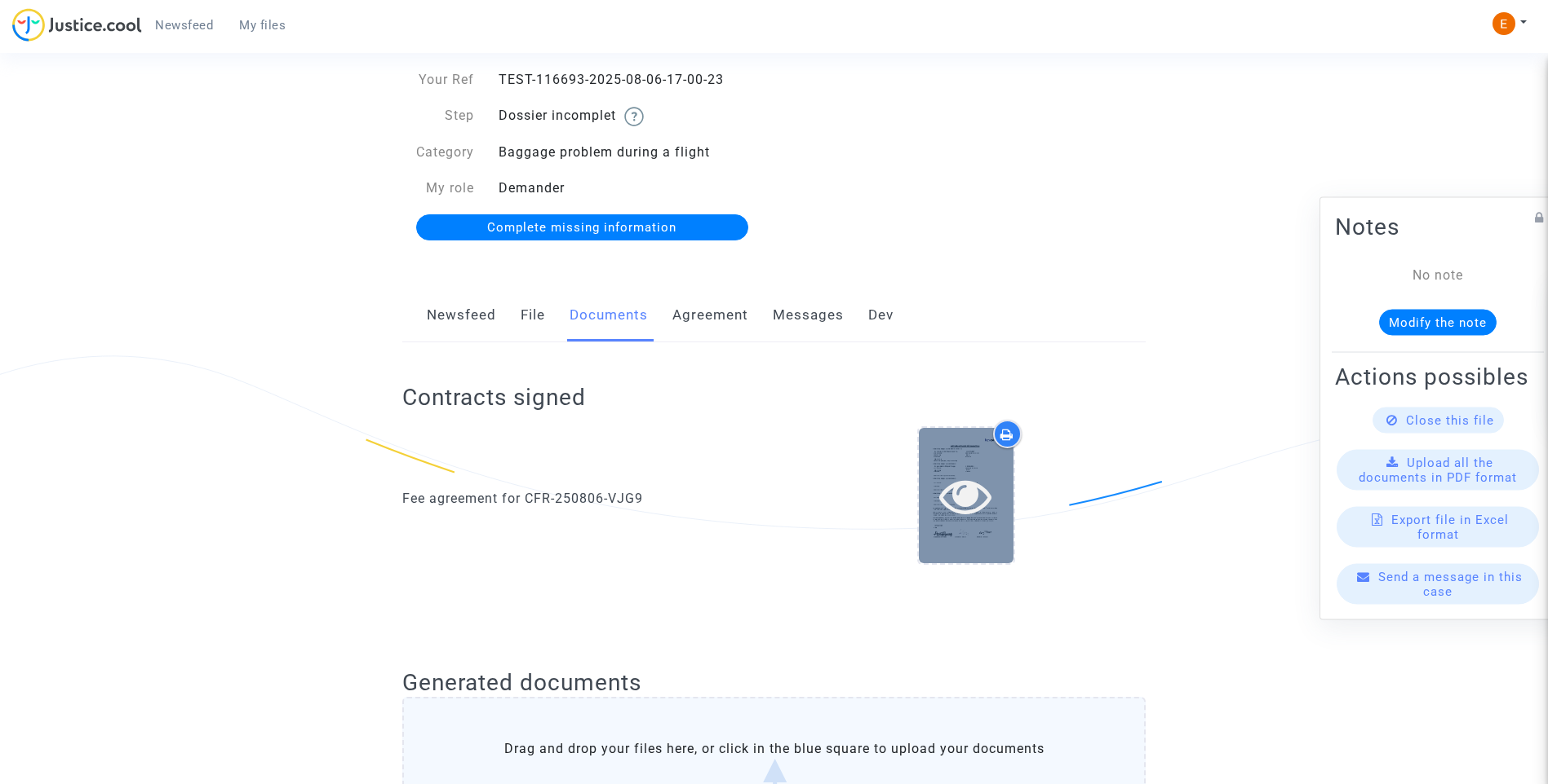
click at [979, 498] on icon at bounding box center [965, 495] width 53 height 52
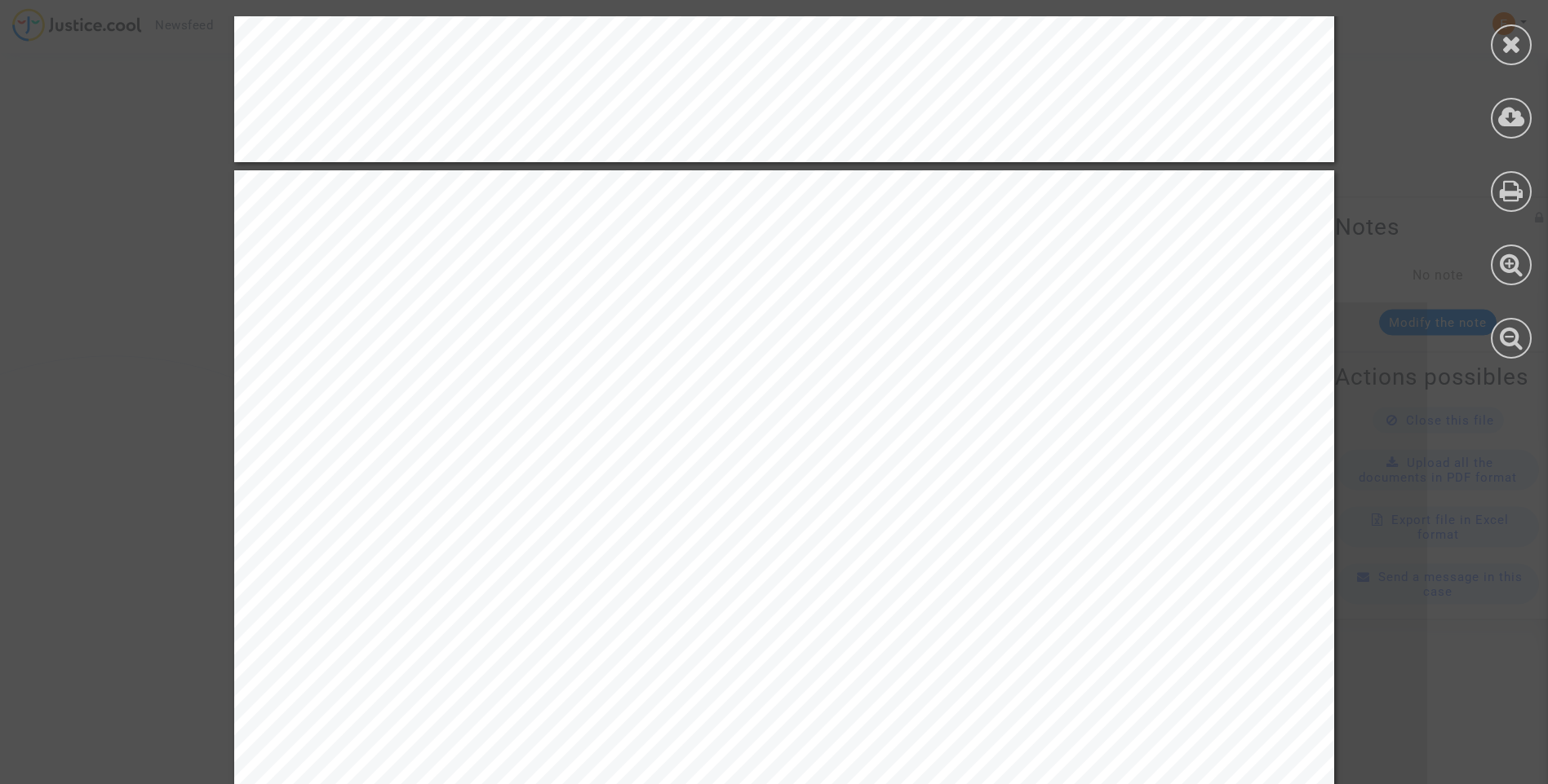
scroll to position [1468, 0]
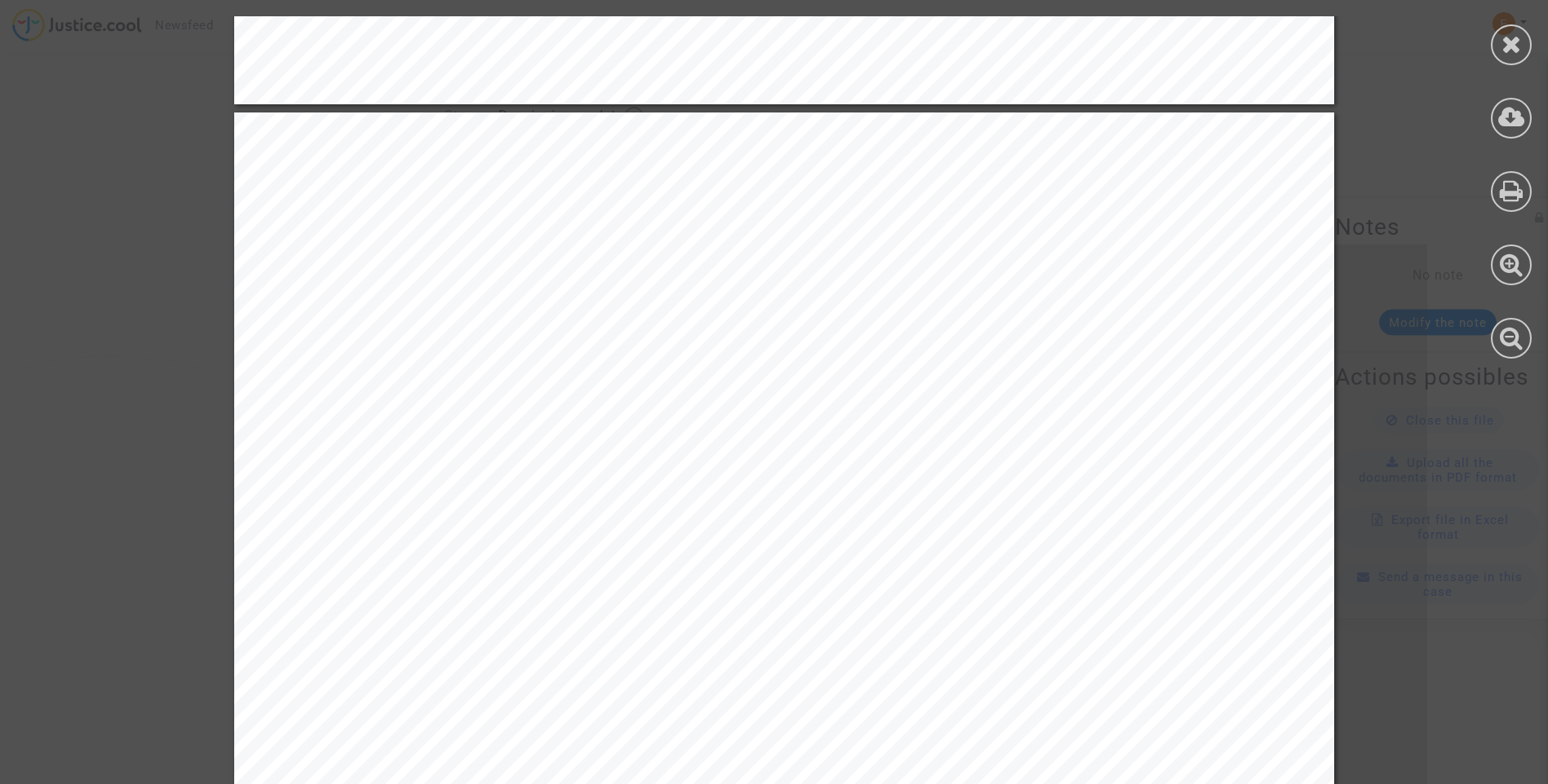
click at [1487, 50] on div at bounding box center [1510, 187] width 73 height 375
click at [1503, 47] on icon at bounding box center [1511, 44] width 21 height 25
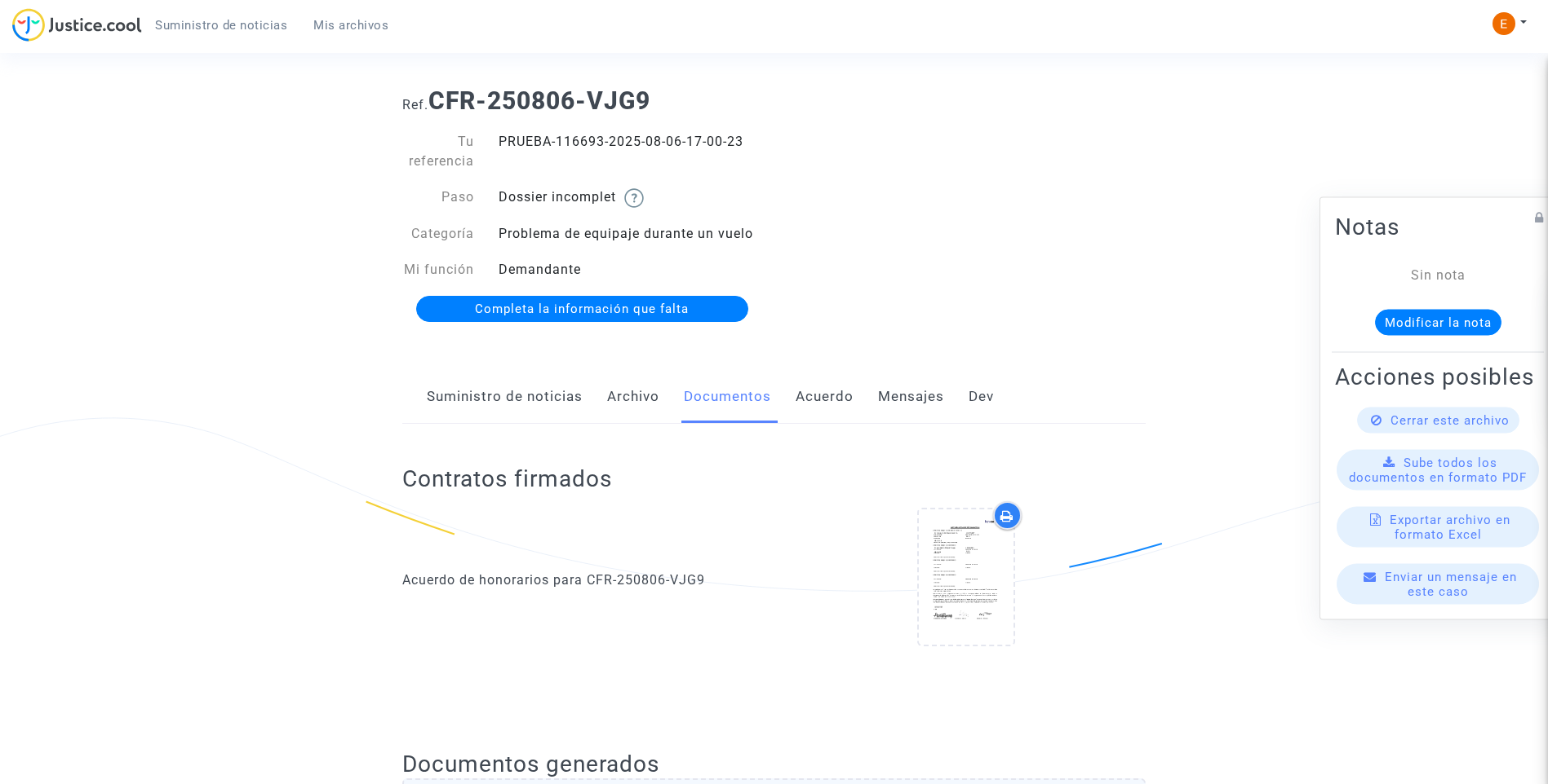
scroll to position [0, 0]
